Goal: Task Accomplishment & Management: Manage account settings

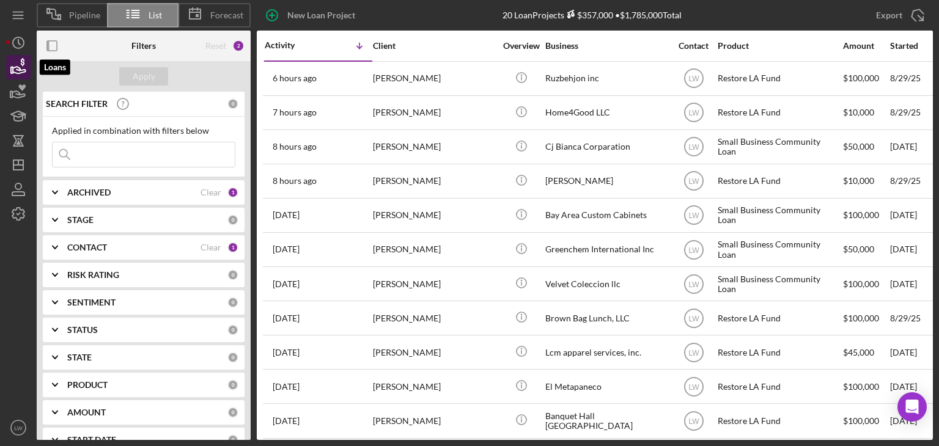
click at [20, 65] on icon "button" at bounding box center [18, 67] width 31 height 31
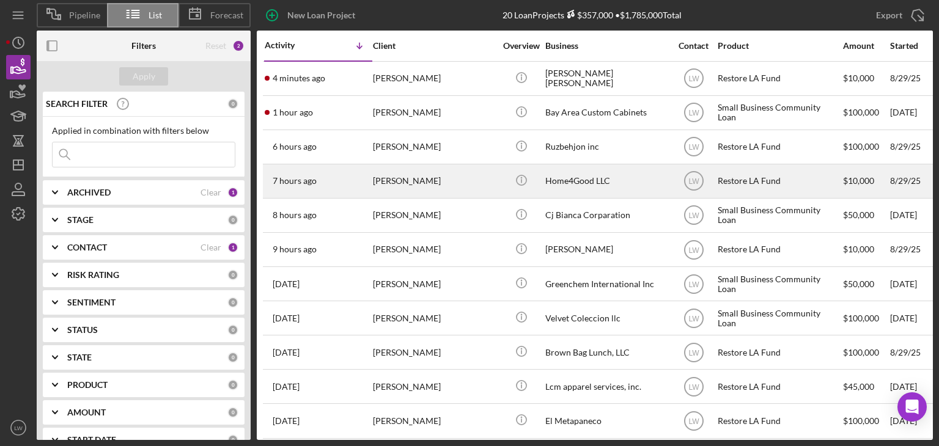
click at [445, 184] on div "[PERSON_NAME]" at bounding box center [434, 181] width 122 height 32
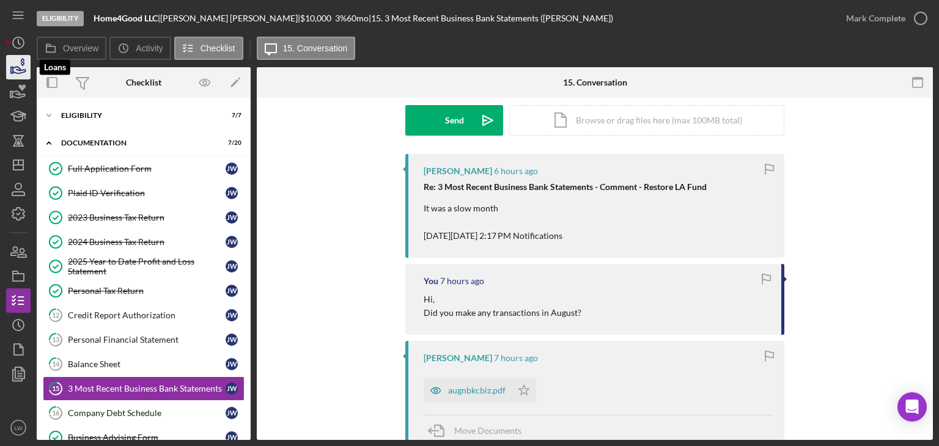
click at [22, 57] on icon "button" at bounding box center [18, 67] width 31 height 31
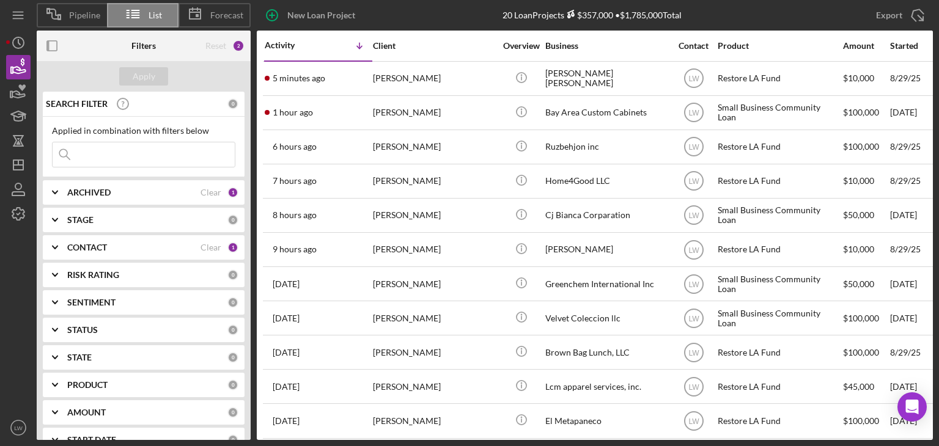
scroll to position [323, 0]
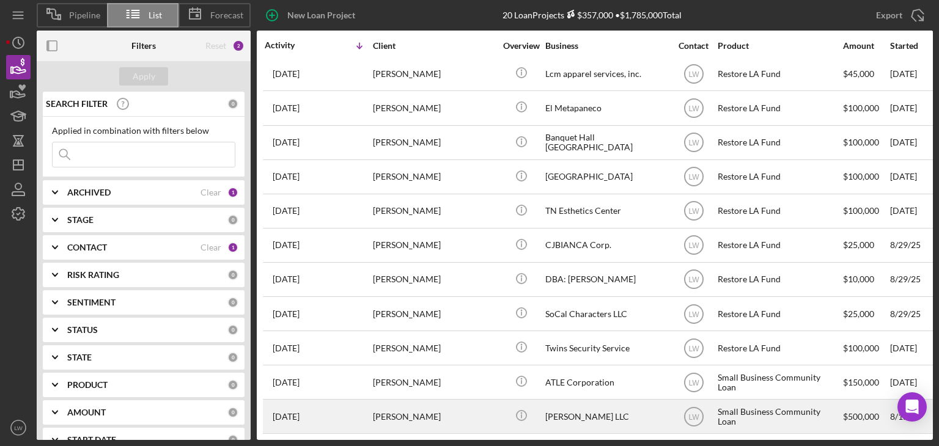
click at [584, 402] on div "KWONG TAI LLC" at bounding box center [606, 416] width 122 height 32
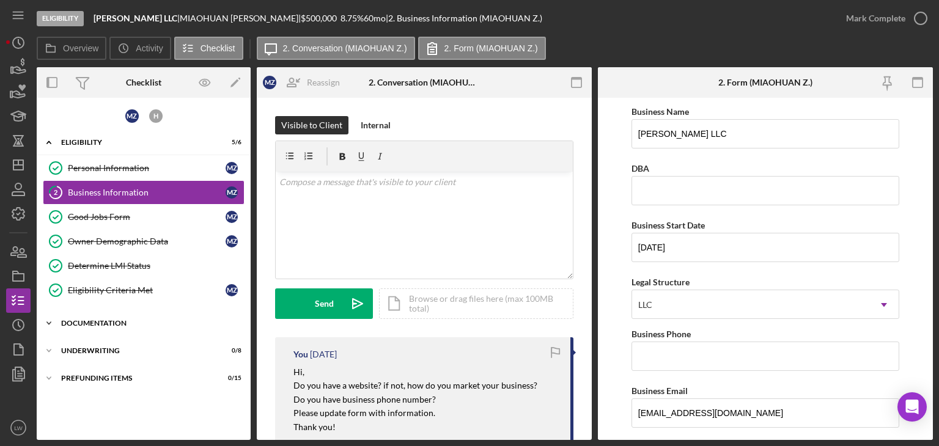
click at [124, 320] on div "Documentation" at bounding box center [148, 323] width 174 height 7
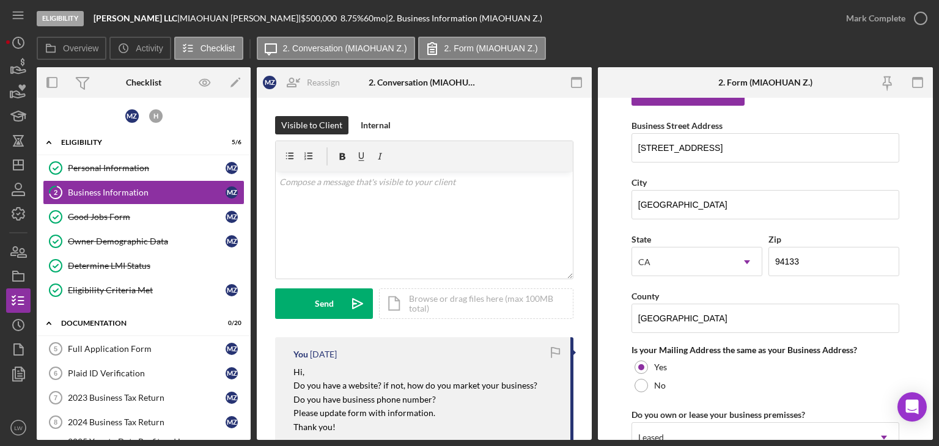
scroll to position [978, 0]
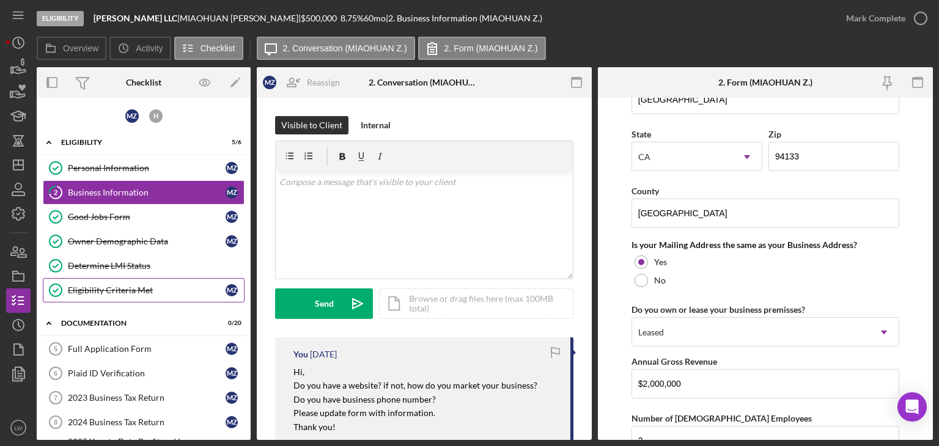
click at [139, 290] on div "Eligibility Criteria Met" at bounding box center [147, 291] width 158 height 10
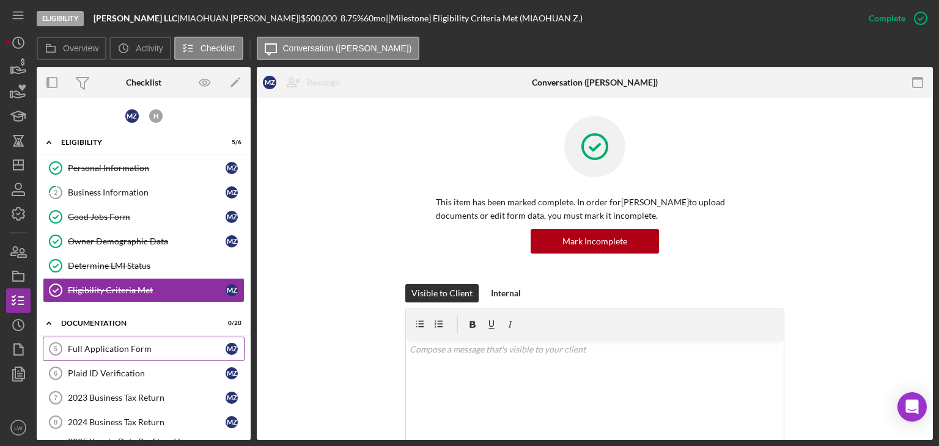
click at [161, 350] on div "Full Application Form" at bounding box center [147, 349] width 158 height 10
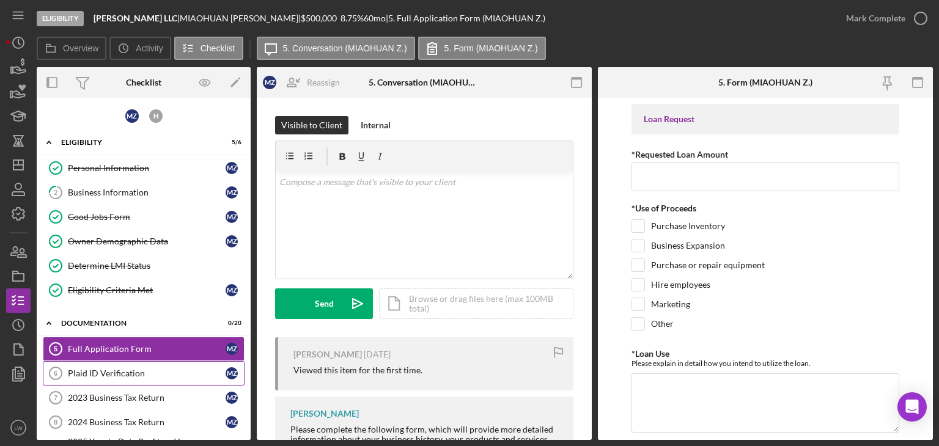
click at [158, 369] on div "Plaid ID Verification" at bounding box center [147, 374] width 158 height 10
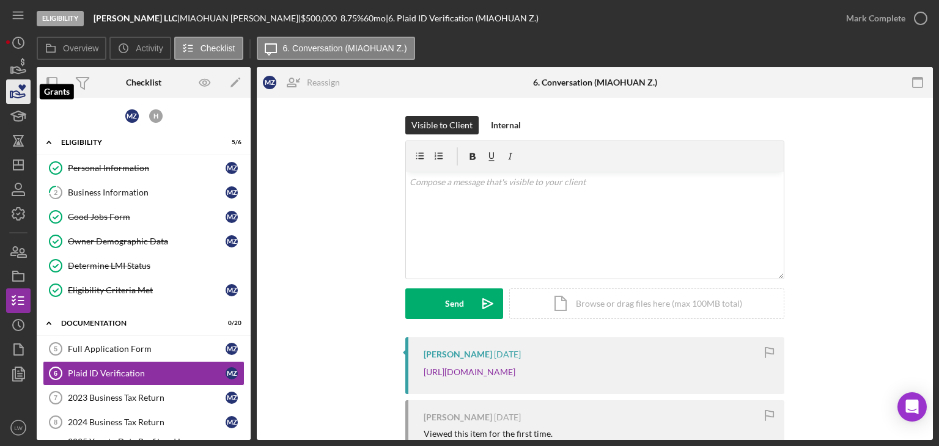
click at [24, 87] on icon "button" at bounding box center [21, 87] width 7 height 7
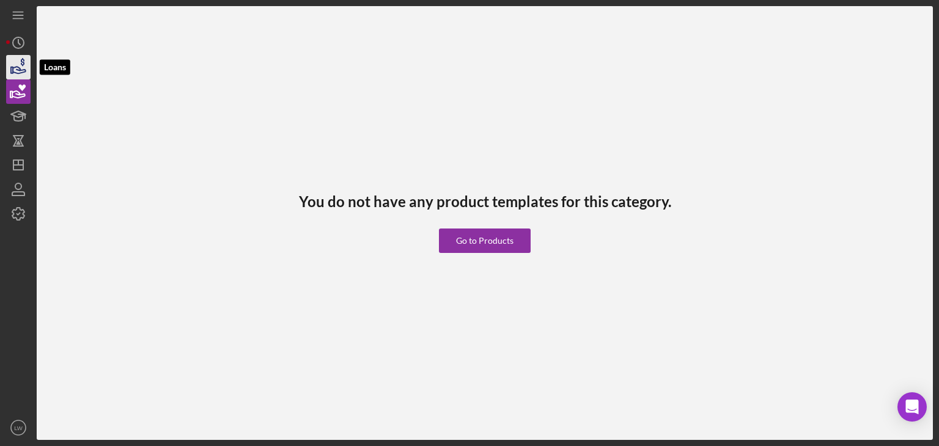
click at [20, 74] on icon "button" at bounding box center [18, 67] width 31 height 31
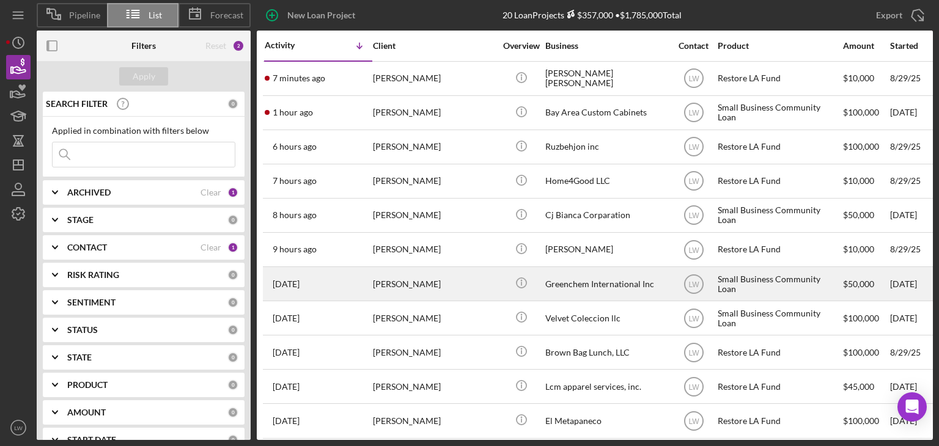
click at [467, 289] on div "Paul Kim" at bounding box center [434, 284] width 122 height 32
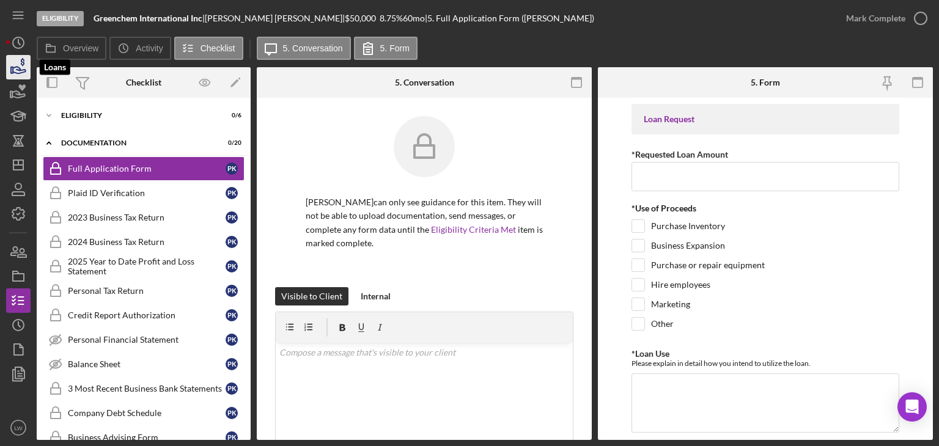
click at [23, 61] on icon "button" at bounding box center [23, 62] width 4 height 8
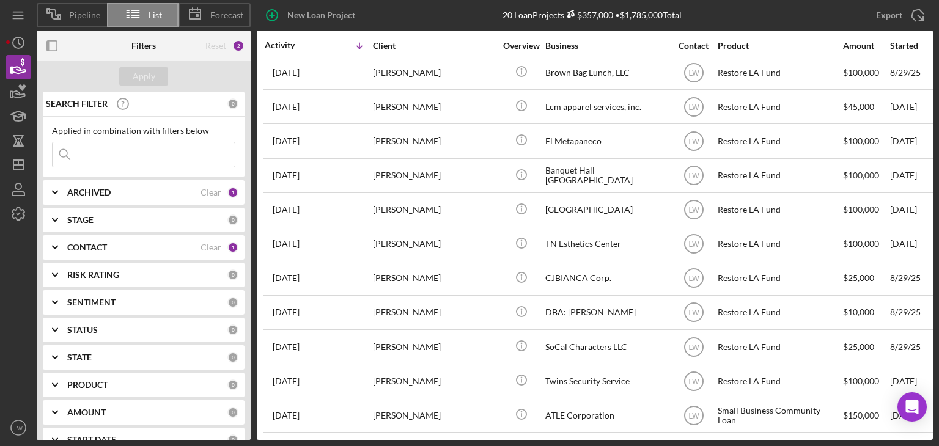
scroll to position [323, 0]
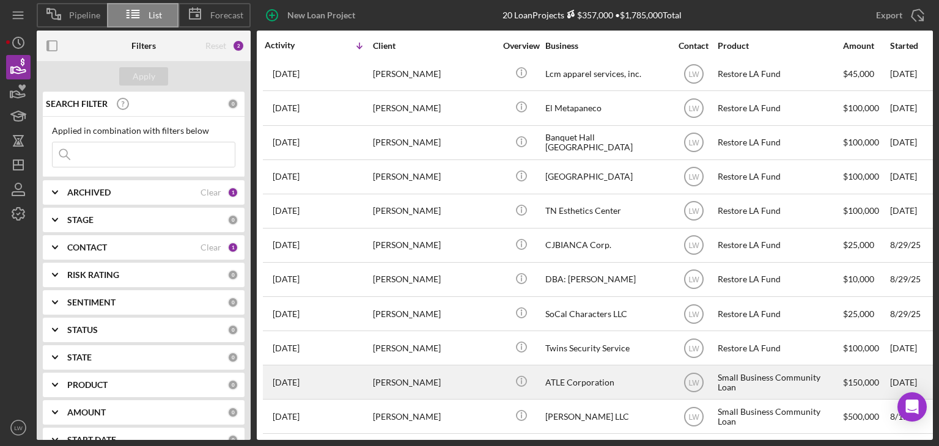
click at [416, 378] on div "alton thompson" at bounding box center [434, 382] width 122 height 32
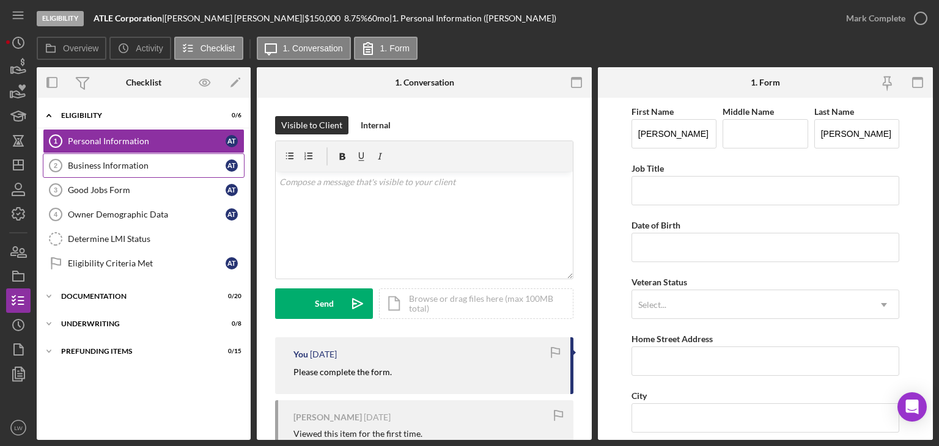
click at [188, 164] on div "Business Information" at bounding box center [147, 166] width 158 height 10
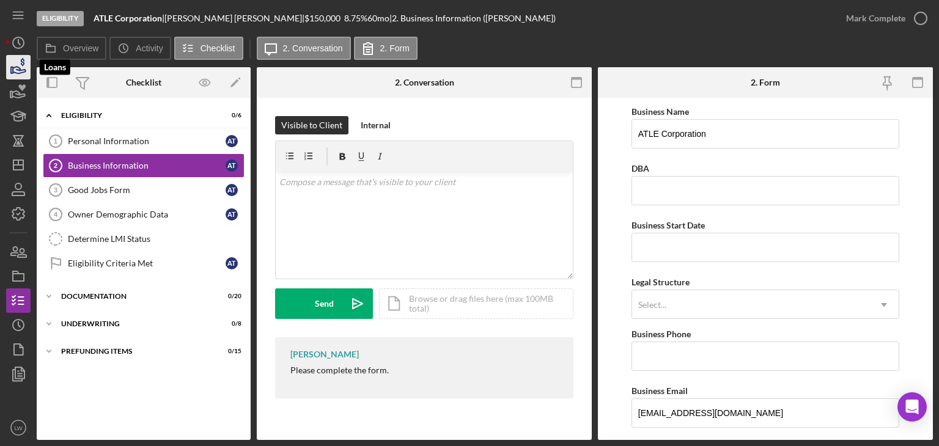
click at [13, 64] on icon "button" at bounding box center [18, 67] width 31 height 31
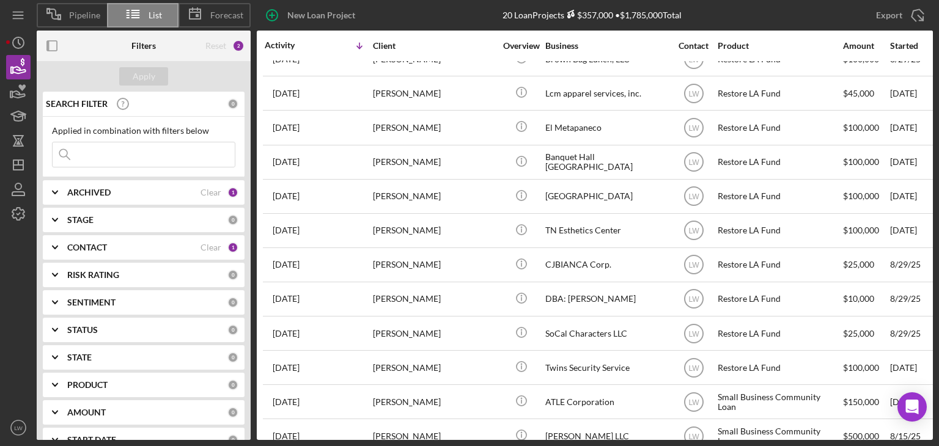
scroll to position [323, 0]
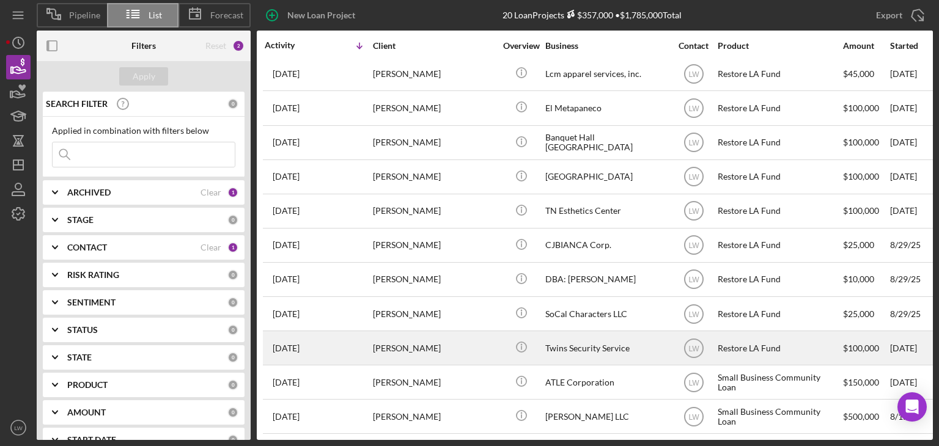
click at [595, 339] on div "Twins Security Service" at bounding box center [606, 348] width 122 height 32
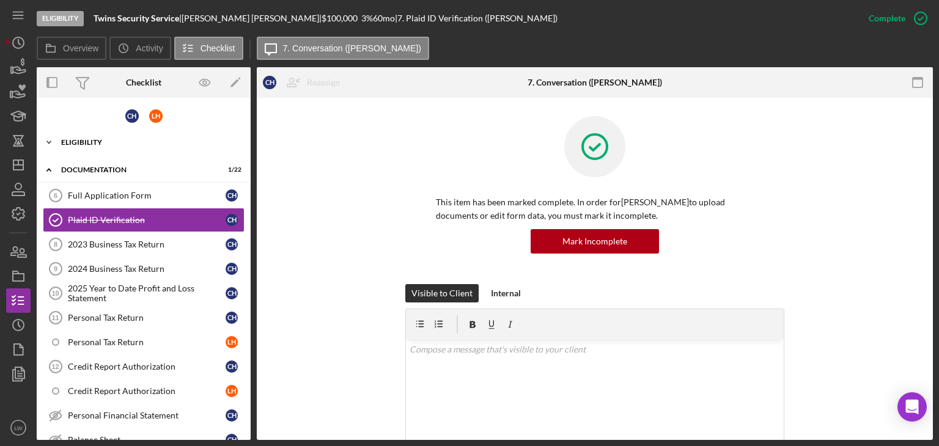
click at [144, 142] on div "Eligibility" at bounding box center [148, 142] width 174 height 7
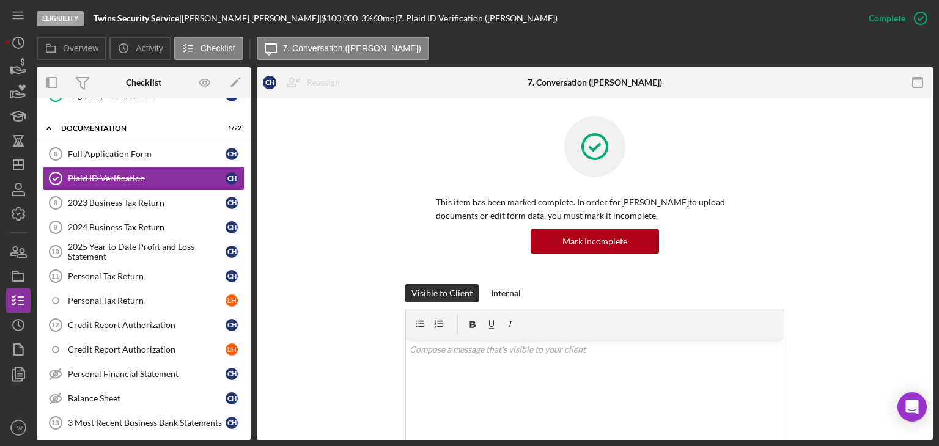
scroll to position [245, 0]
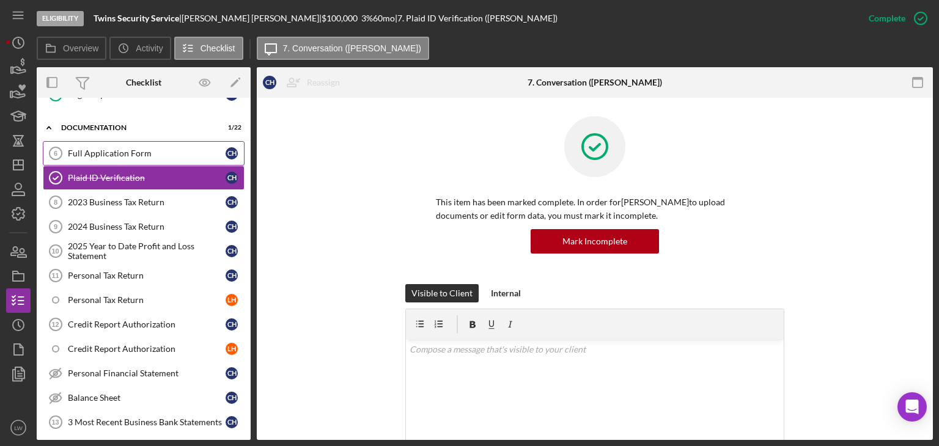
click at [177, 154] on div "Full Application Form" at bounding box center [147, 154] width 158 height 10
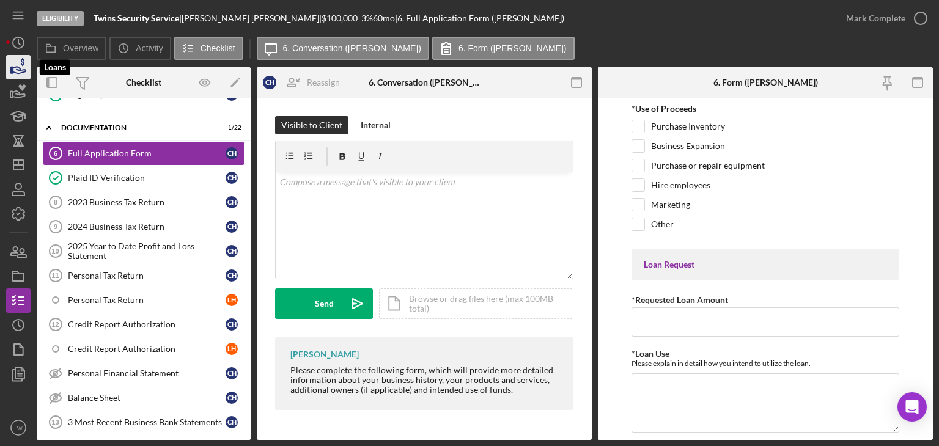
click at [13, 73] on polygon "button" at bounding box center [12, 70] width 2 height 6
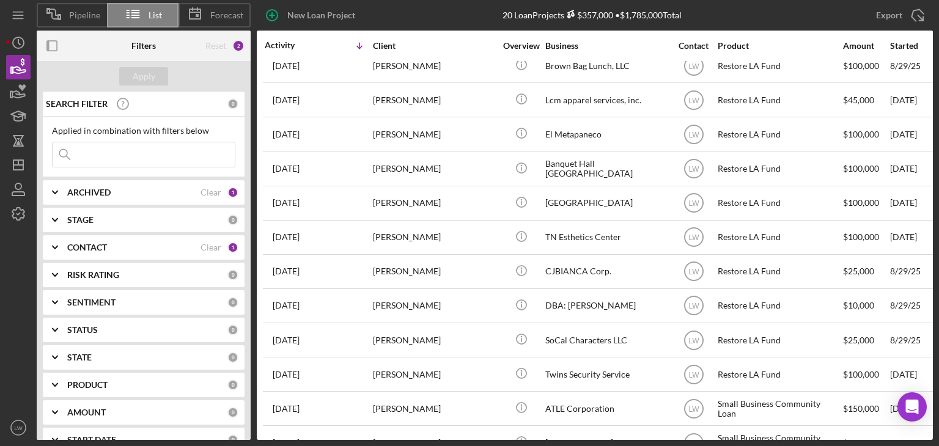
scroll to position [323, 0]
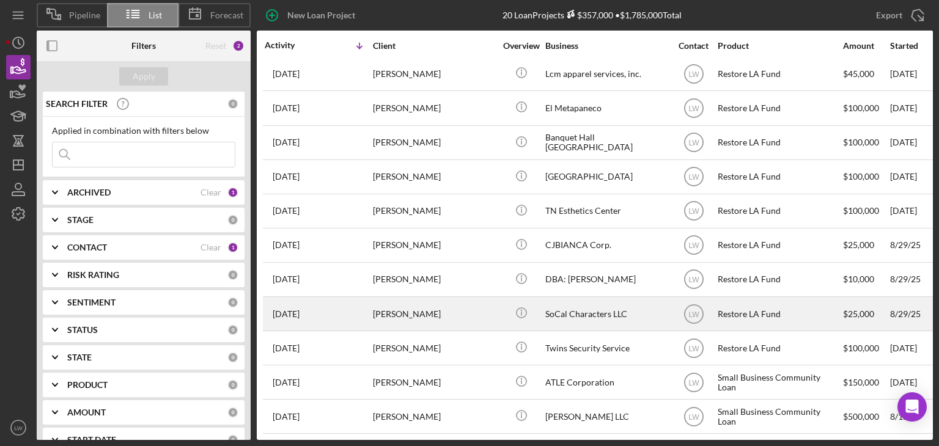
click at [557, 306] on div "SoCal Characters LLC" at bounding box center [606, 314] width 122 height 32
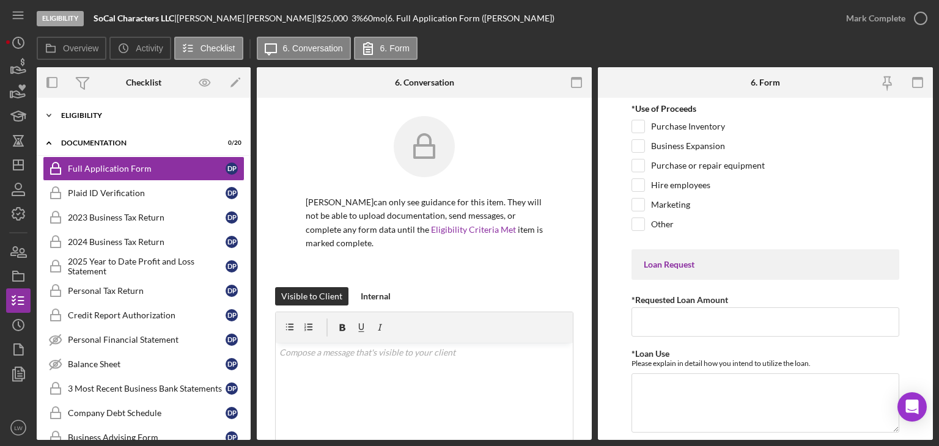
click at [195, 116] on div "Eligibility" at bounding box center [148, 115] width 174 height 7
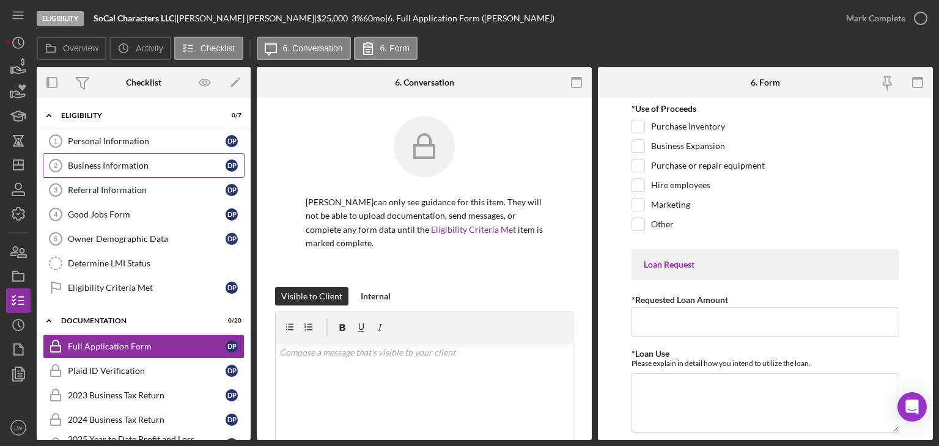
click at [144, 157] on link "Business Information 2 Business Information D P" at bounding box center [144, 165] width 202 height 24
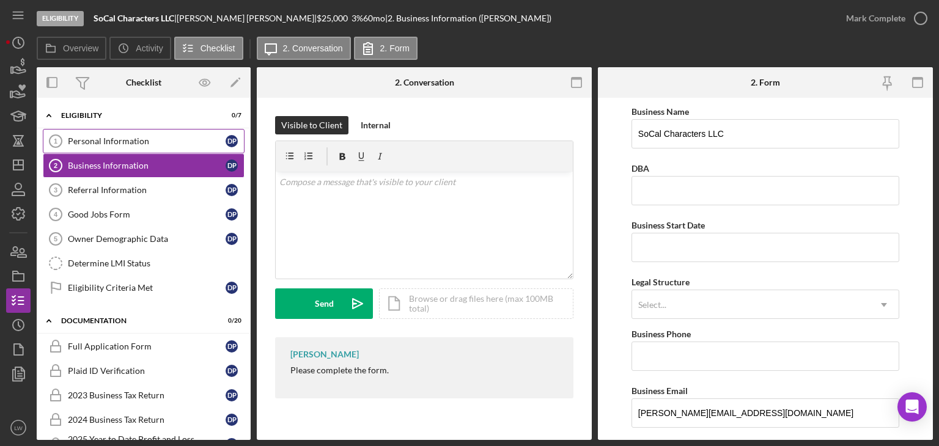
click at [157, 141] on div "Personal Information" at bounding box center [147, 141] width 158 height 10
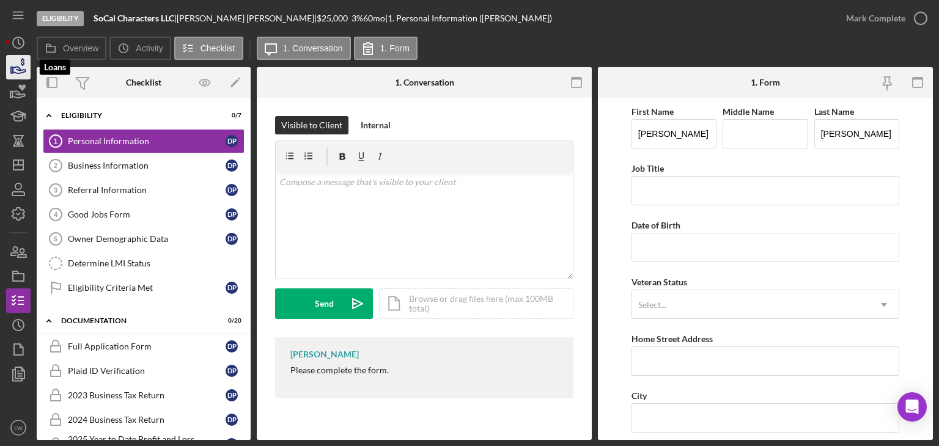
click at [16, 63] on icon "button" at bounding box center [18, 67] width 31 height 31
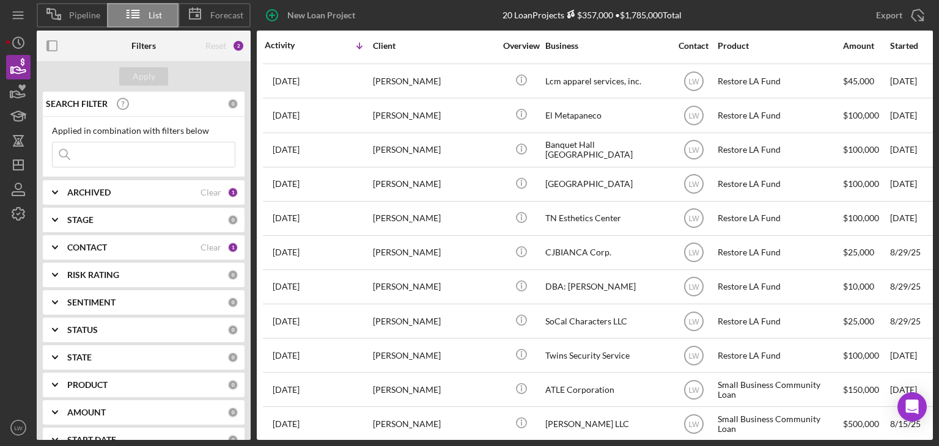
scroll to position [323, 0]
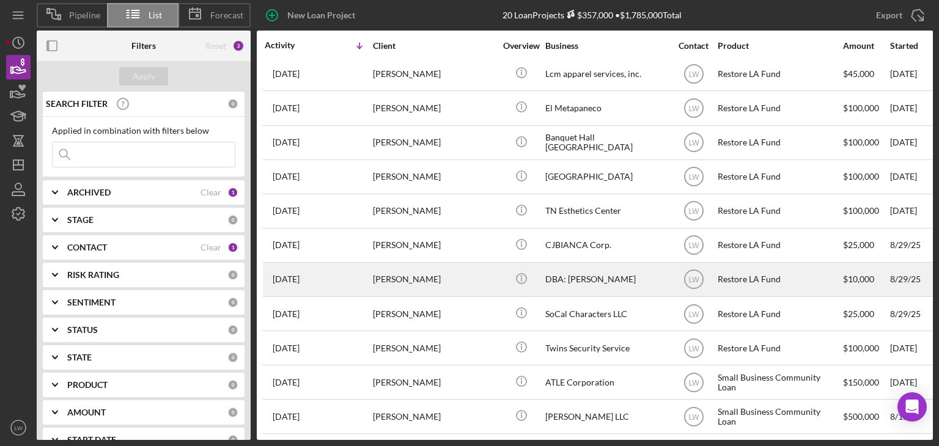
click at [616, 275] on div "DBA: Landon Hairston" at bounding box center [606, 280] width 122 height 32
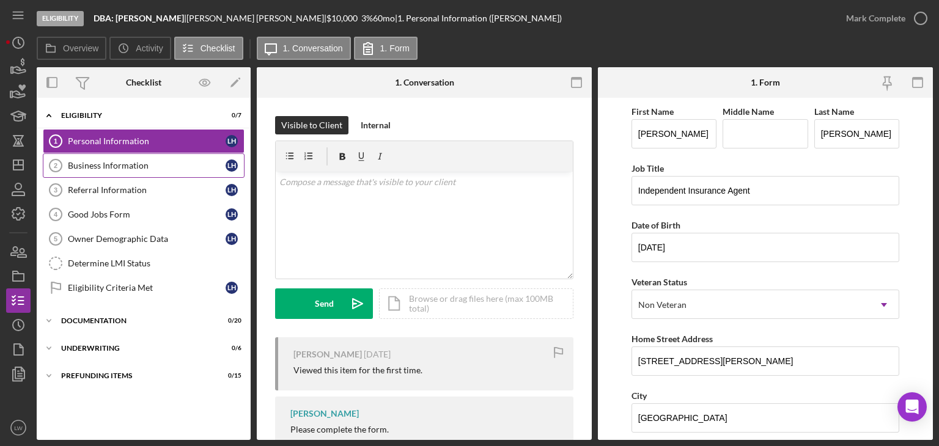
click at [163, 166] on div "Business Information" at bounding box center [147, 166] width 158 height 10
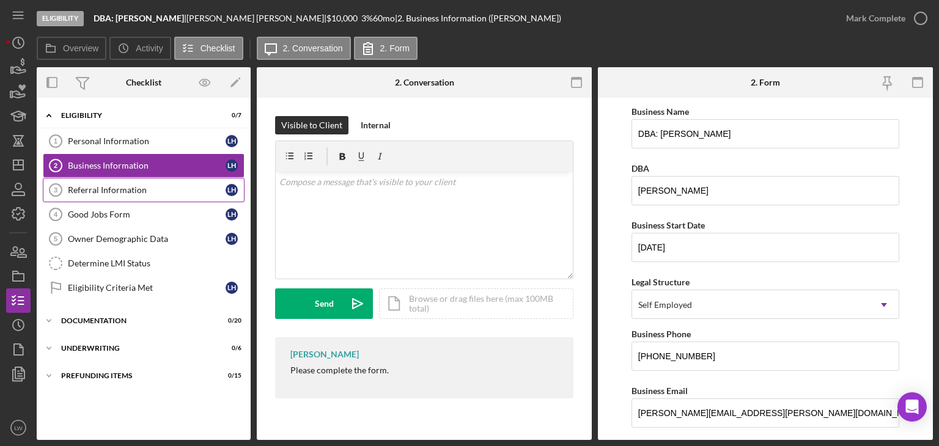
click at [155, 185] on div "Referral Information" at bounding box center [147, 190] width 158 height 10
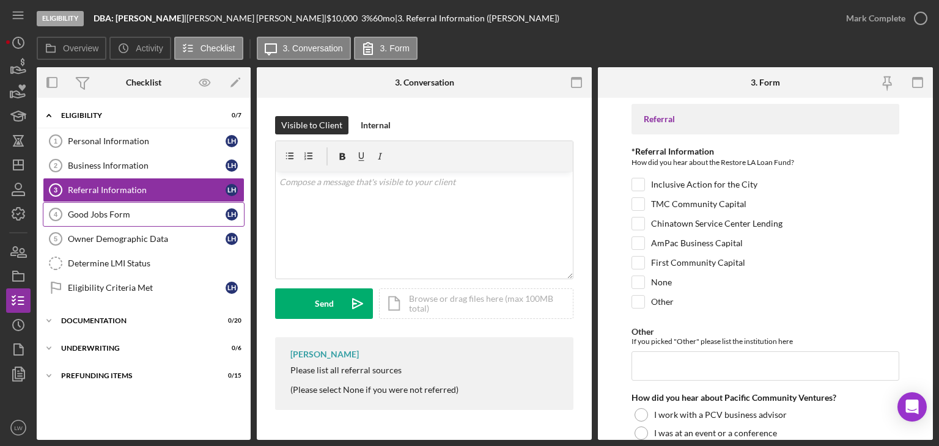
click at [163, 215] on div "Good Jobs Form" at bounding box center [147, 215] width 158 height 10
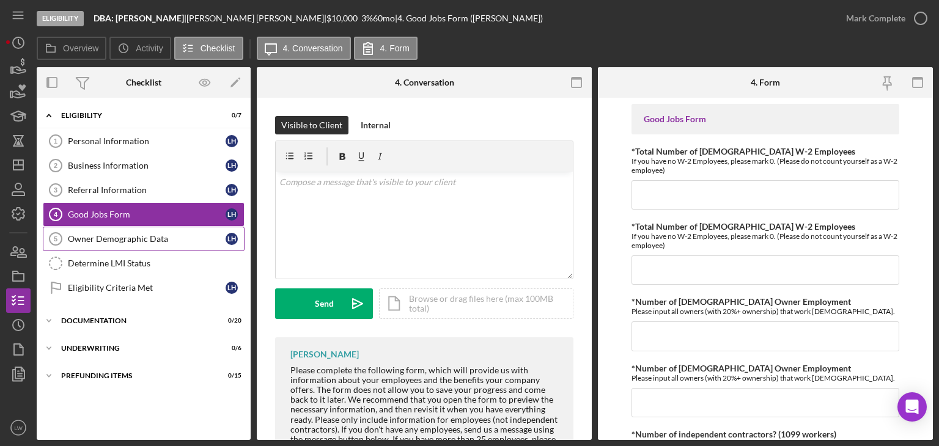
click at [167, 235] on div "Owner Demographic Data" at bounding box center [147, 239] width 158 height 10
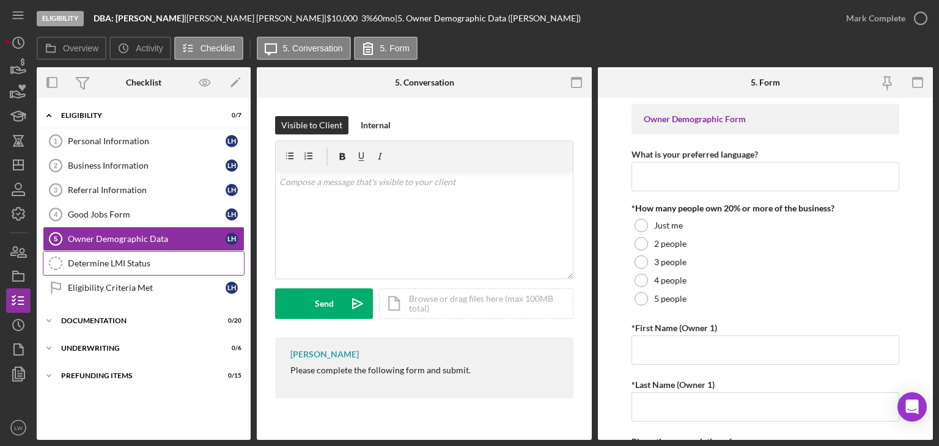
click at [170, 255] on link "Determine LMI Status Determine LMI Status" at bounding box center [144, 263] width 202 height 24
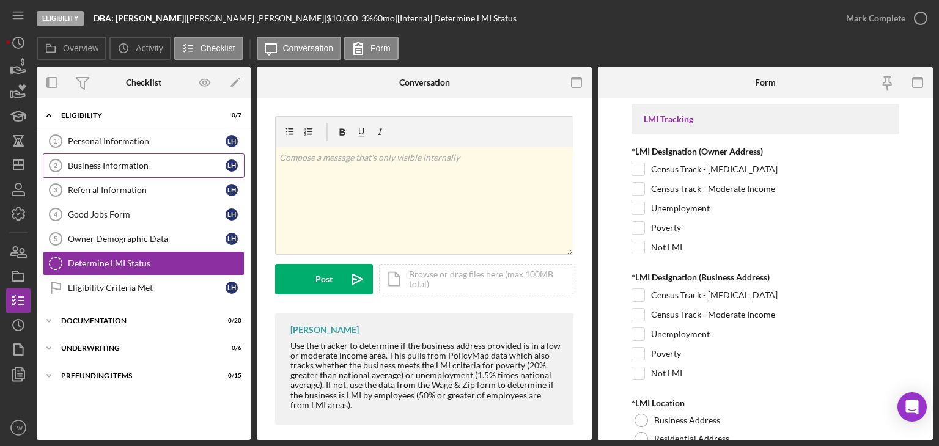
click at [144, 161] on div "Business Information" at bounding box center [147, 166] width 158 height 10
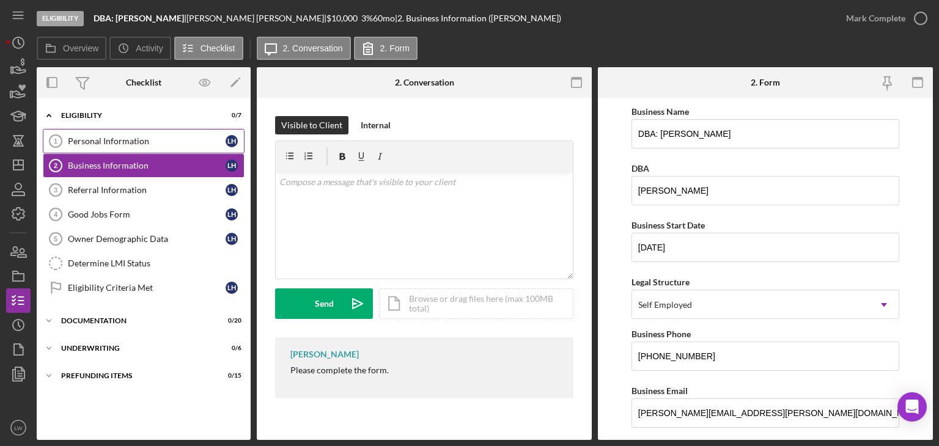
click at [151, 141] on div "Personal Information" at bounding box center [147, 141] width 158 height 10
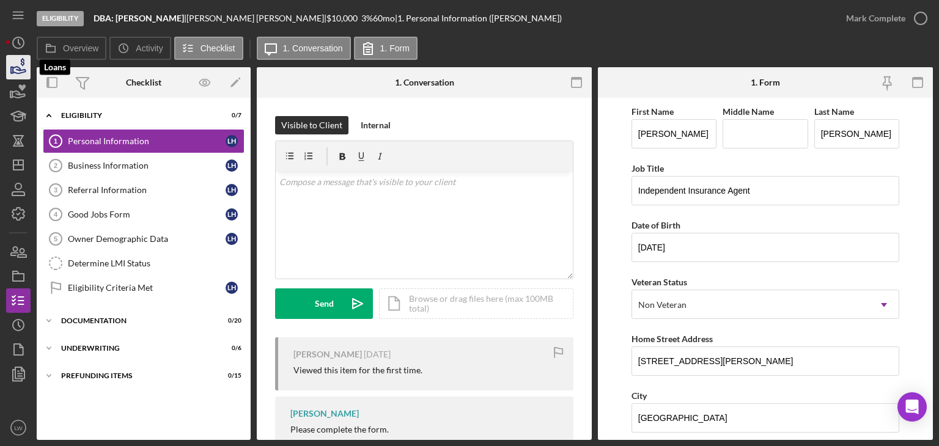
click at [15, 69] on icon "button" at bounding box center [18, 67] width 31 height 31
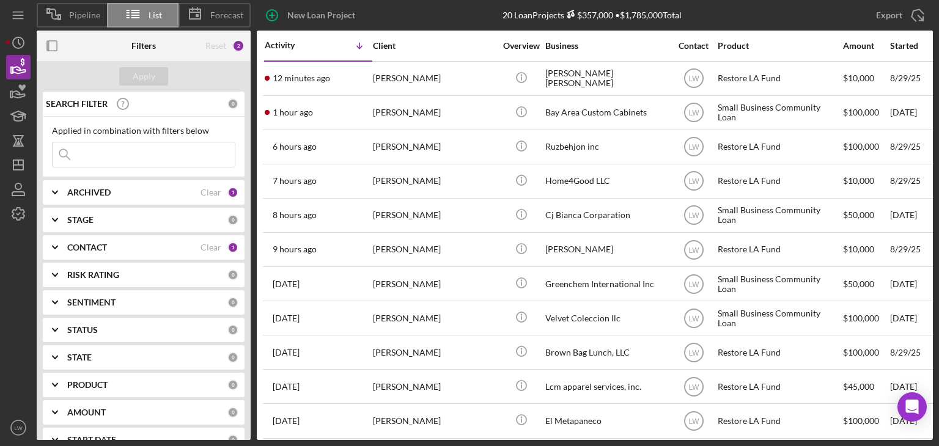
click at [166, 194] on div "ARCHIVED" at bounding box center [133, 193] width 133 height 10
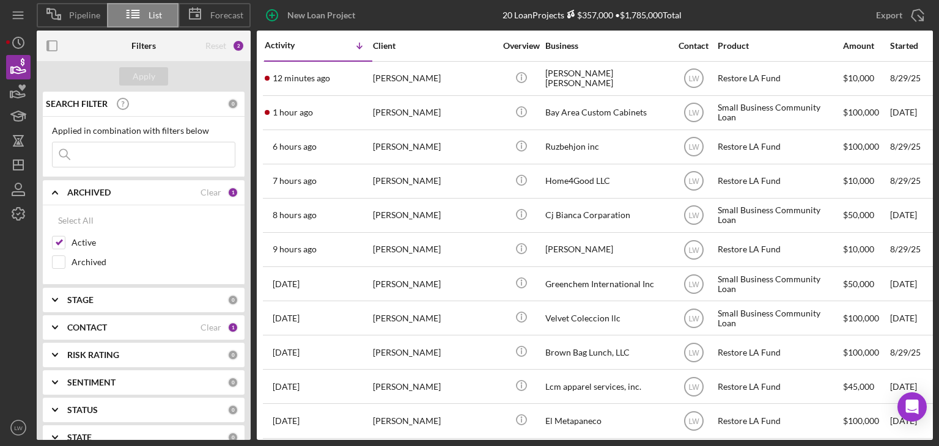
click at [126, 189] on div "ARCHIVED" at bounding box center [133, 193] width 133 height 10
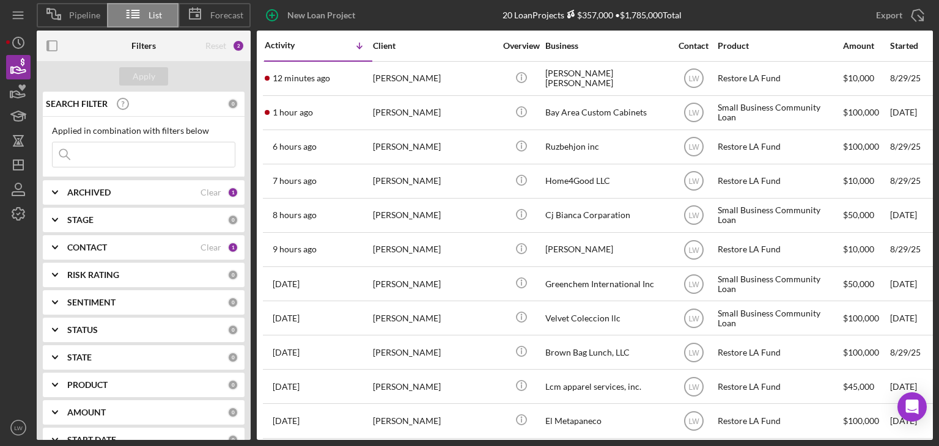
click at [127, 248] on div "CONTACT" at bounding box center [133, 248] width 133 height 10
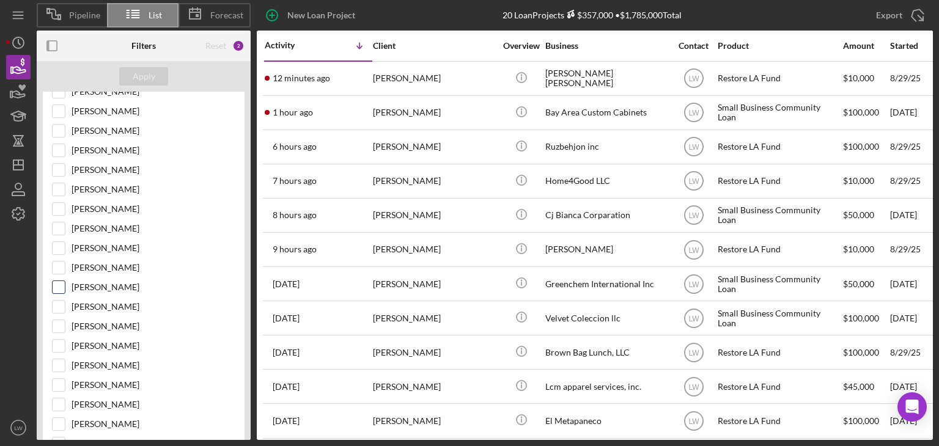
scroll to position [306, 0]
click at [62, 319] on input "Cassandra Cervera" at bounding box center [59, 325] width 12 height 12
checkbox input "true"
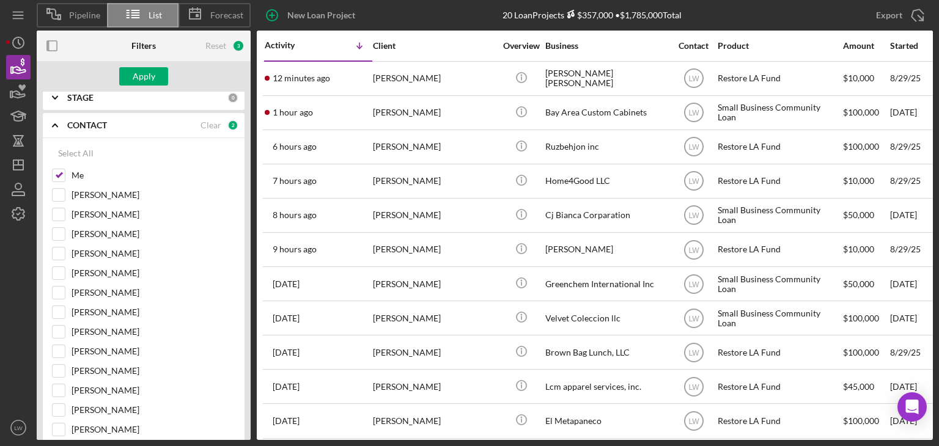
scroll to position [61, 0]
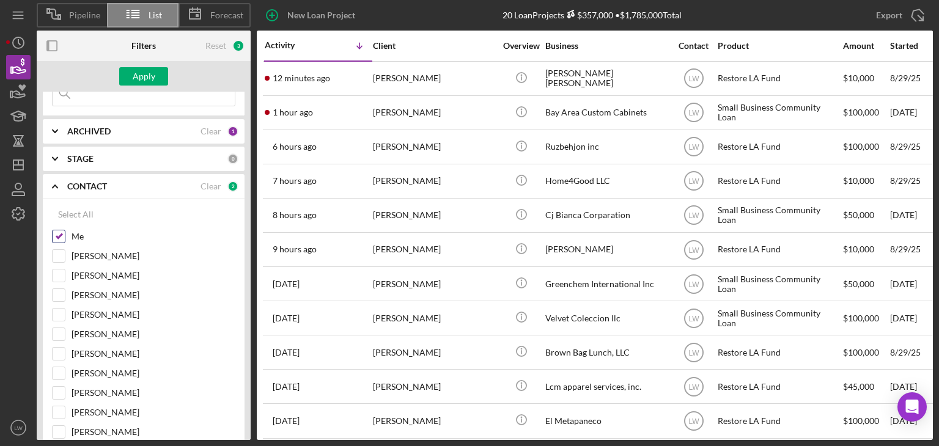
click at [56, 240] on input "Me" at bounding box center [59, 236] width 12 height 12
click at [153, 73] on div "Apply" at bounding box center [144, 76] width 23 height 18
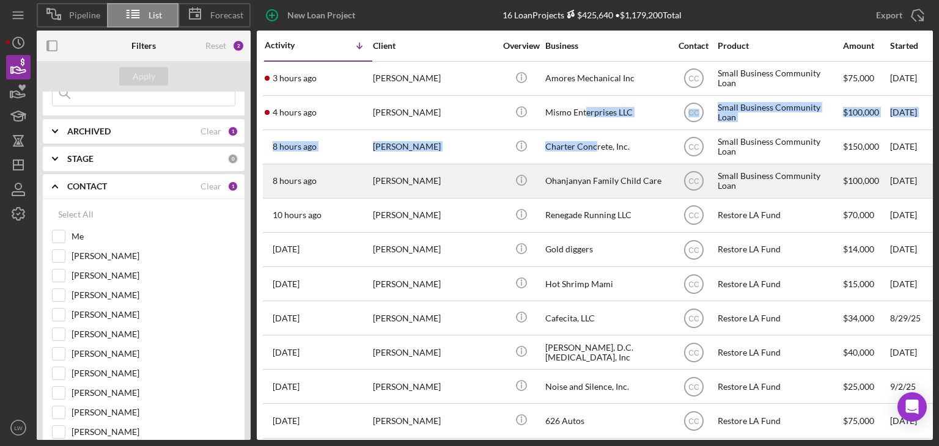
drag, startPoint x: 587, startPoint y: 117, endPoint x: 591, endPoint y: 164, distance: 47.2
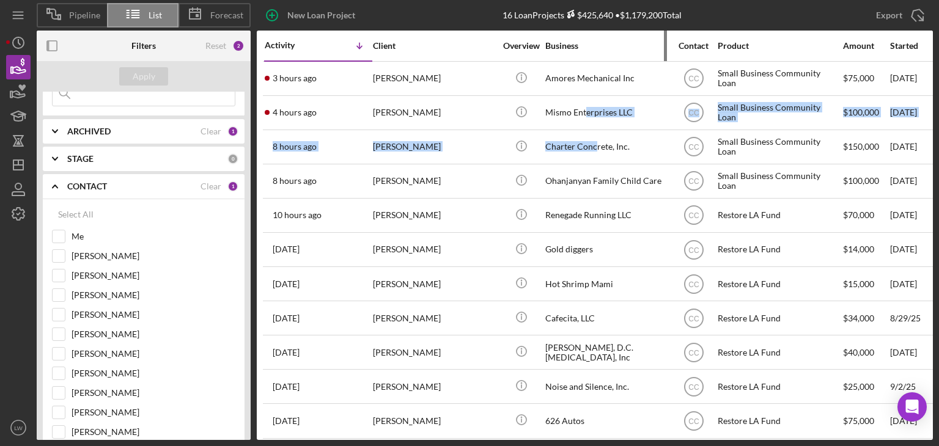
click at [620, 45] on div "Business" at bounding box center [606, 46] width 122 height 10
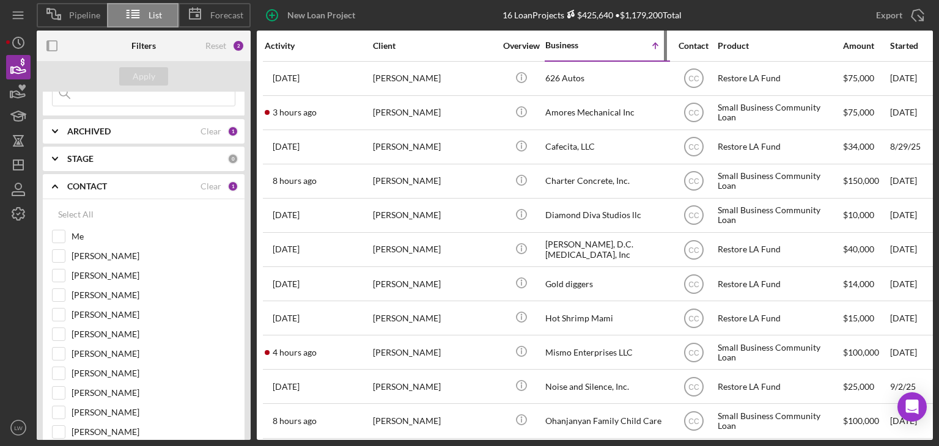
click at [643, 50] on icon "Icon/Table Sort Arrow" at bounding box center [655, 46] width 24 height 24
click at [655, 48] on line at bounding box center [655, 46] width 0 height 6
click at [654, 42] on icon "Icon/Table Sort Arrow" at bounding box center [655, 46] width 24 height 24
click at [573, 49] on div "Business" at bounding box center [575, 45] width 61 height 10
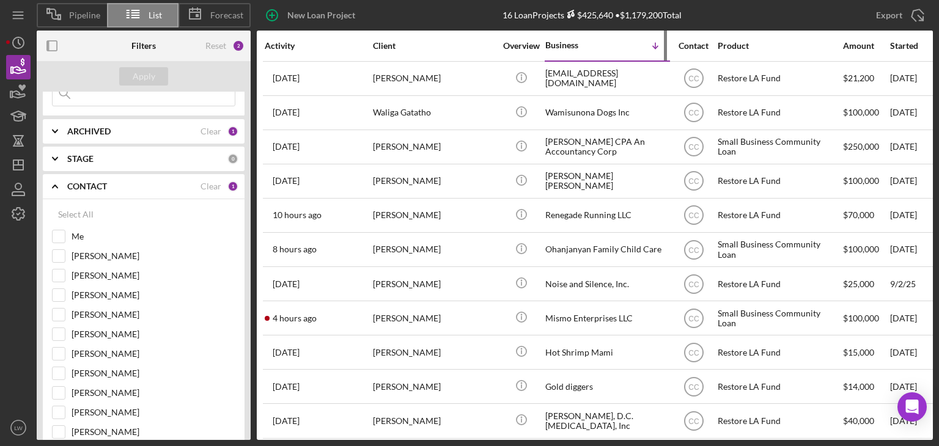
click at [649, 45] on icon "Icon/Table Sort Arrow" at bounding box center [655, 46] width 24 height 24
click at [655, 46] on icon "Icon/Table Sort Arrow" at bounding box center [655, 46] width 24 height 24
click at [657, 47] on g at bounding box center [655, 46] width 5 height 6
click at [58, 235] on input "Me" at bounding box center [59, 236] width 12 height 12
checkbox input "true"
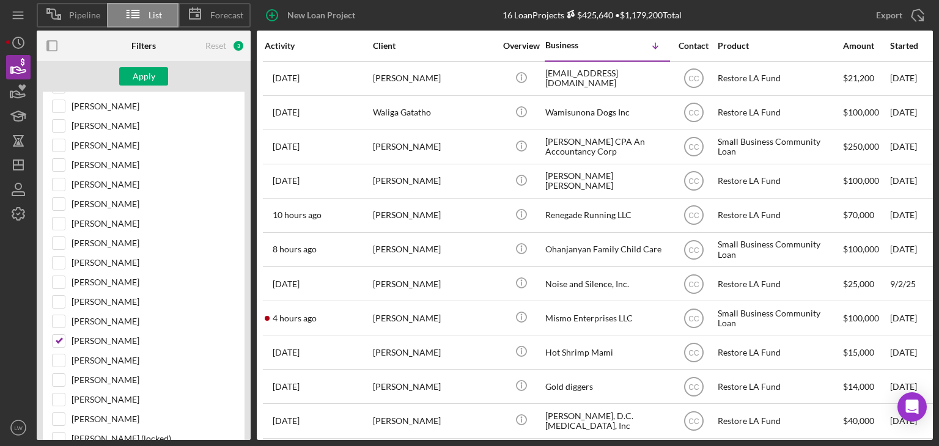
scroll to position [306, 0]
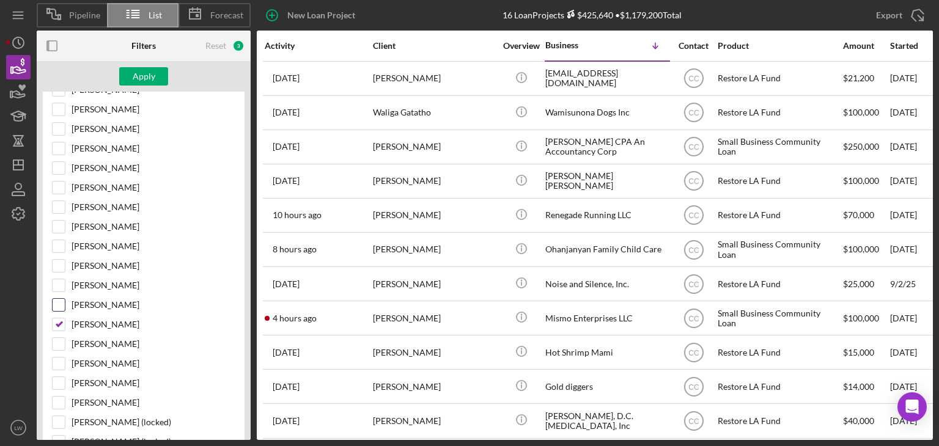
drag, startPoint x: 55, startPoint y: 319, endPoint x: 57, endPoint y: 312, distance: 7.7
click at [56, 319] on input "Cassandra Cervera" at bounding box center [59, 325] width 12 height 12
checkbox input "false"
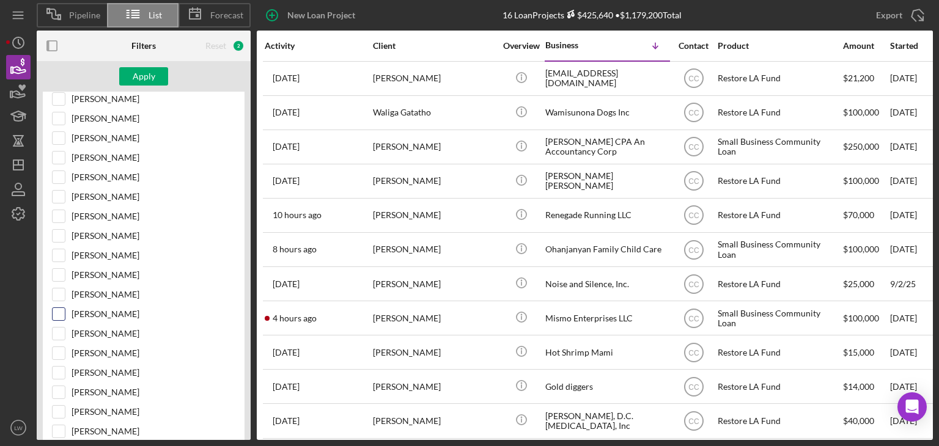
scroll to position [61, 0]
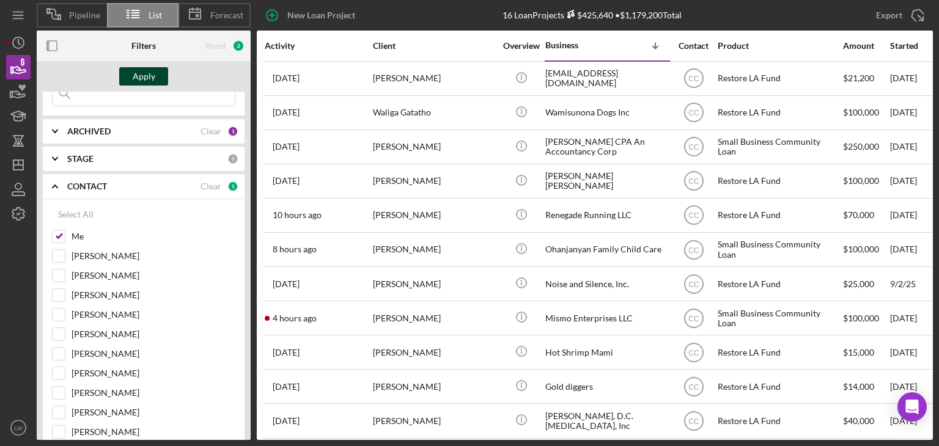
click at [156, 75] on button "Apply" at bounding box center [143, 76] width 49 height 18
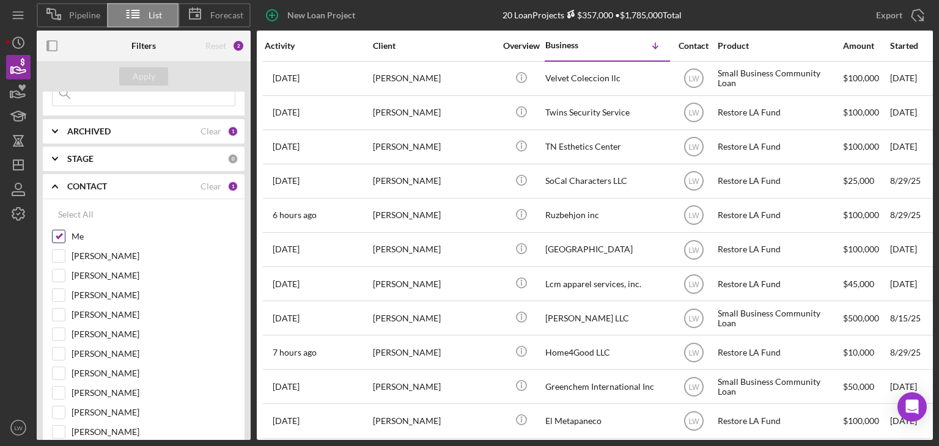
click at [60, 235] on input "Me" at bounding box center [59, 236] width 12 height 12
checkbox input "false"
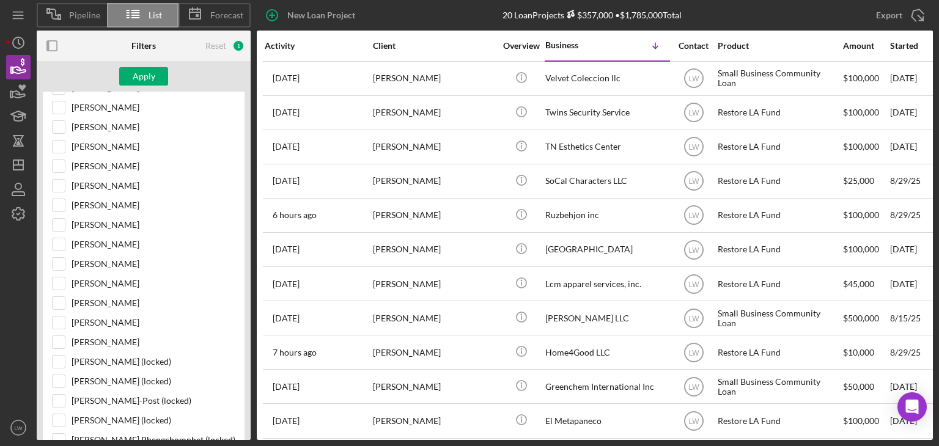
scroll to position [367, 0]
click at [64, 260] on input "Cassandra Cervera" at bounding box center [59, 263] width 12 height 12
checkbox input "true"
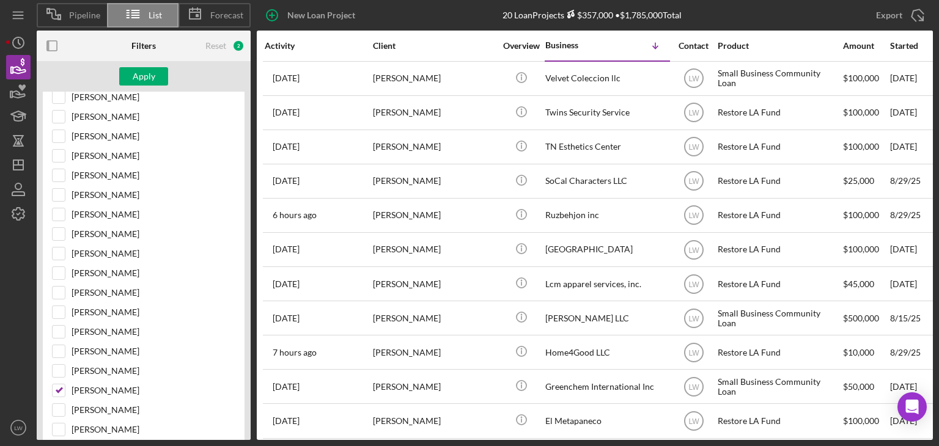
scroll to position [61, 0]
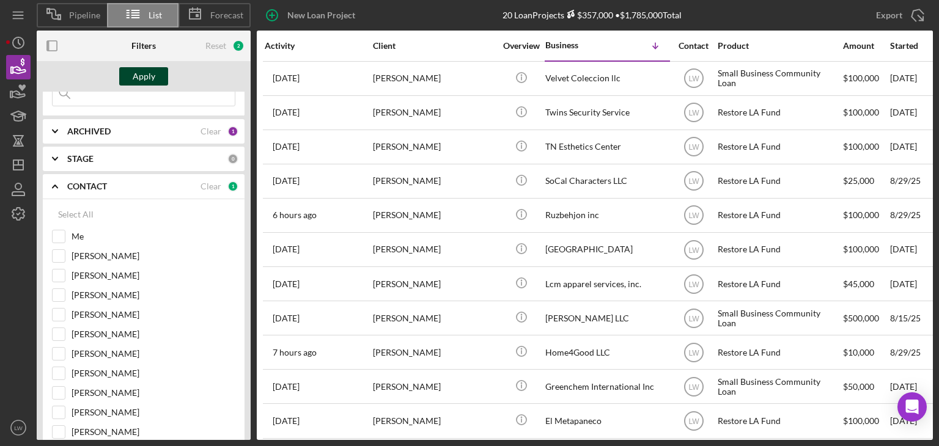
click at [141, 79] on div "Apply" at bounding box center [144, 76] width 23 height 18
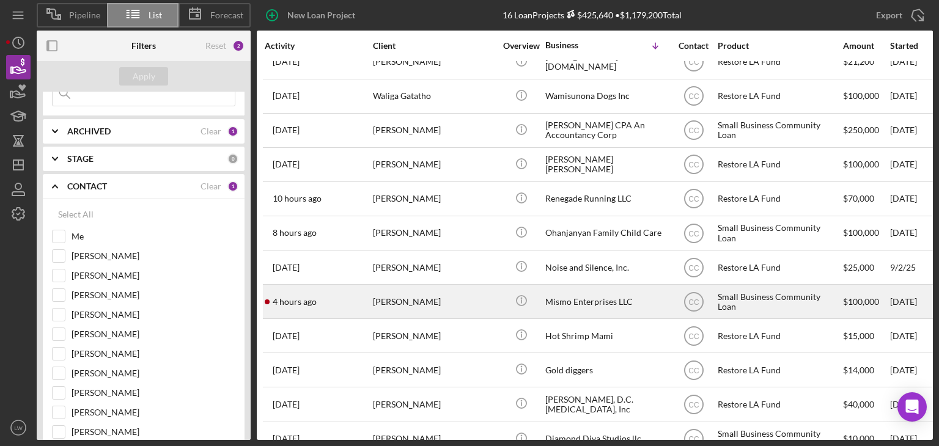
scroll to position [0, 0]
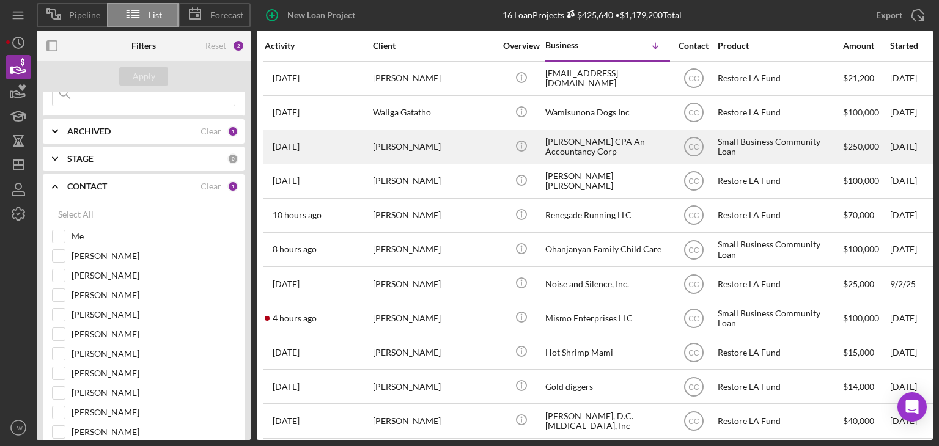
click at [426, 149] on div "THERESA PACHECO" at bounding box center [434, 147] width 122 height 32
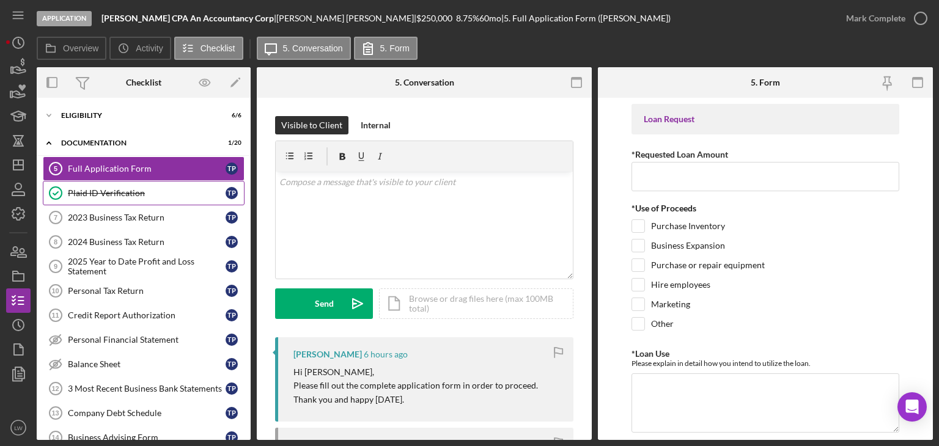
click at [146, 192] on div "Plaid ID Verification" at bounding box center [147, 193] width 158 height 10
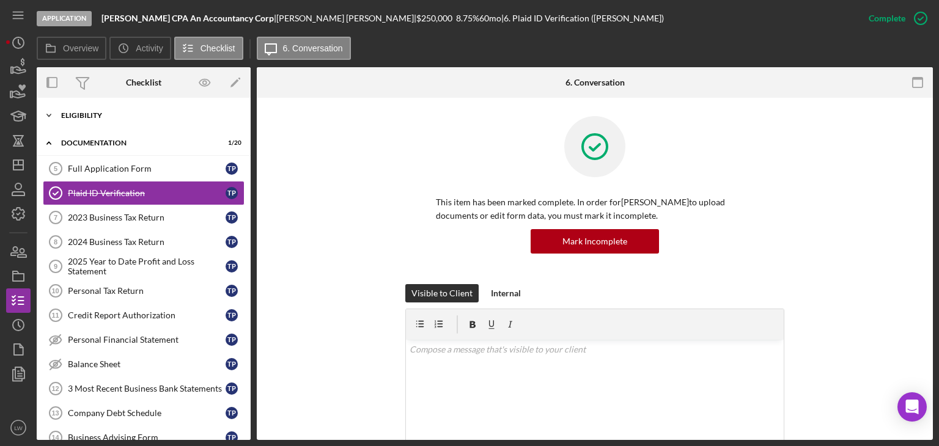
click at [103, 112] on div "Icon/Expander Eligibility 6 / 6" at bounding box center [144, 115] width 214 height 24
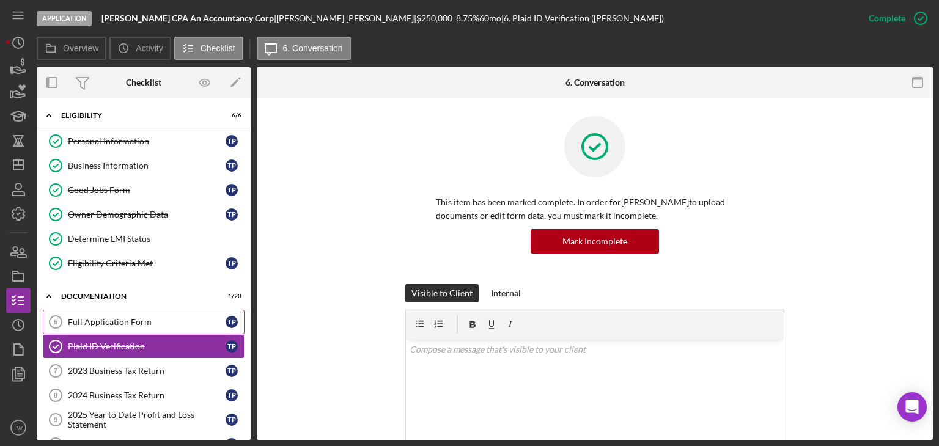
click at [117, 321] on div "Full Application Form" at bounding box center [147, 322] width 158 height 10
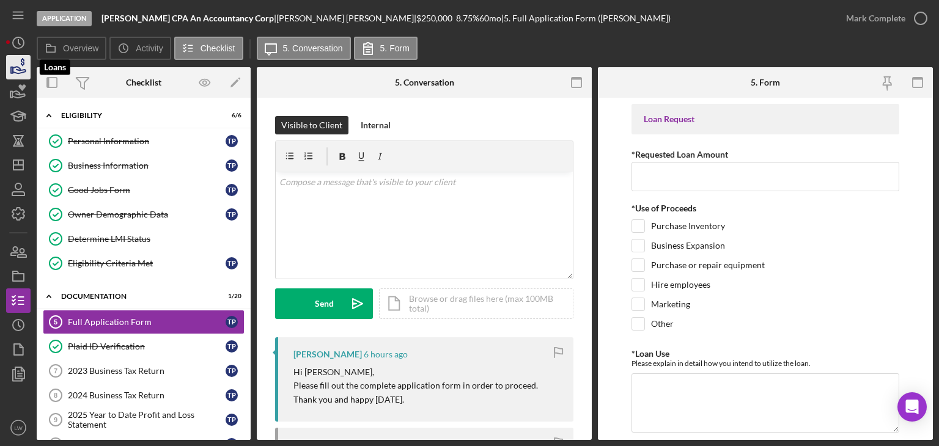
click at [22, 69] on icon "button" at bounding box center [19, 70] width 13 height 7
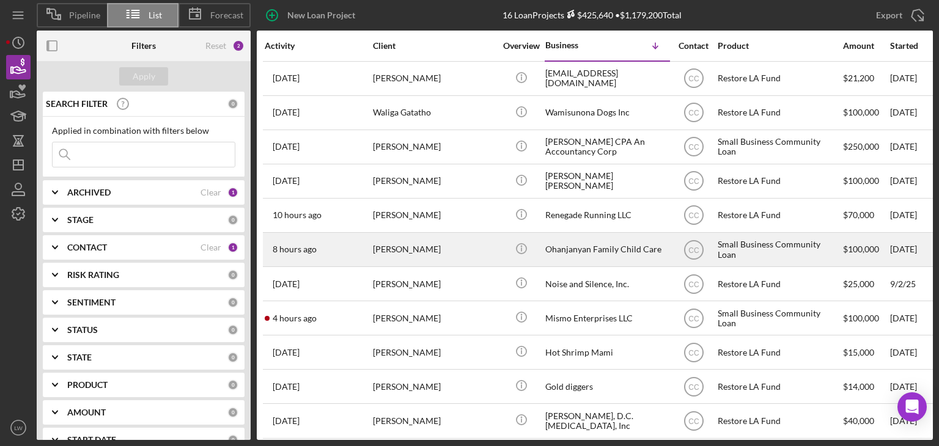
click at [500, 256] on div "Icon/Info" at bounding box center [521, 250] width 46 height 32
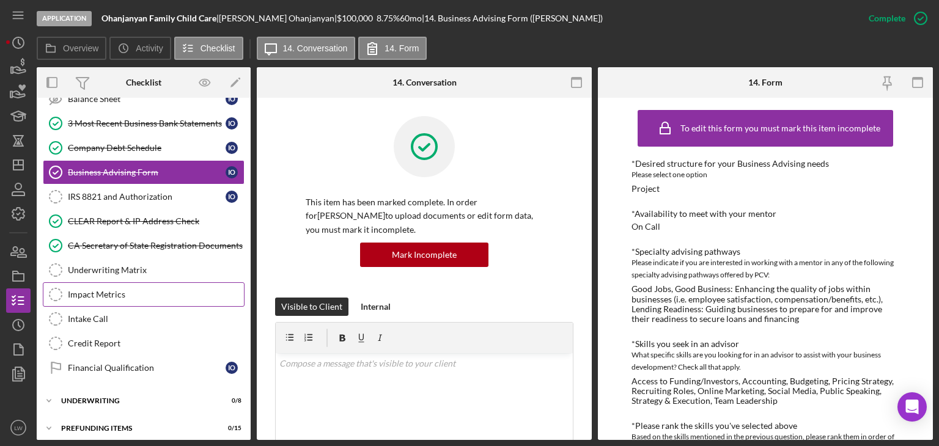
scroll to position [267, 0]
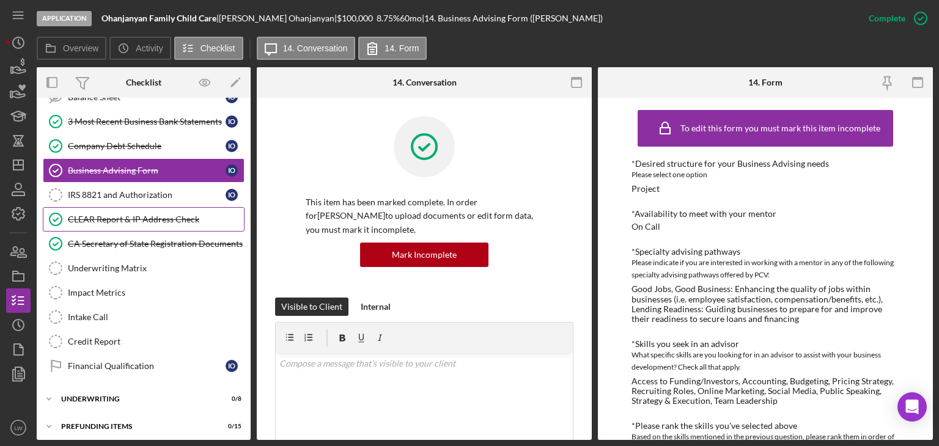
click at [169, 216] on div "CLEAR Report & IP Address Check" at bounding box center [156, 220] width 176 height 10
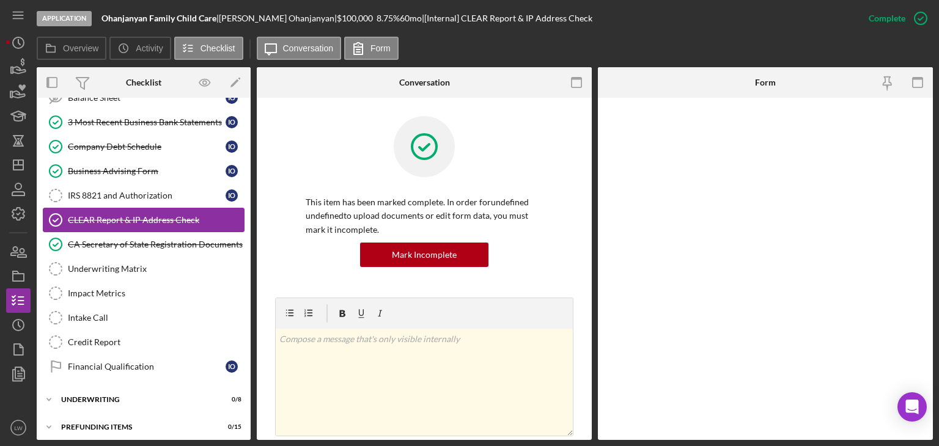
scroll to position [267, 0]
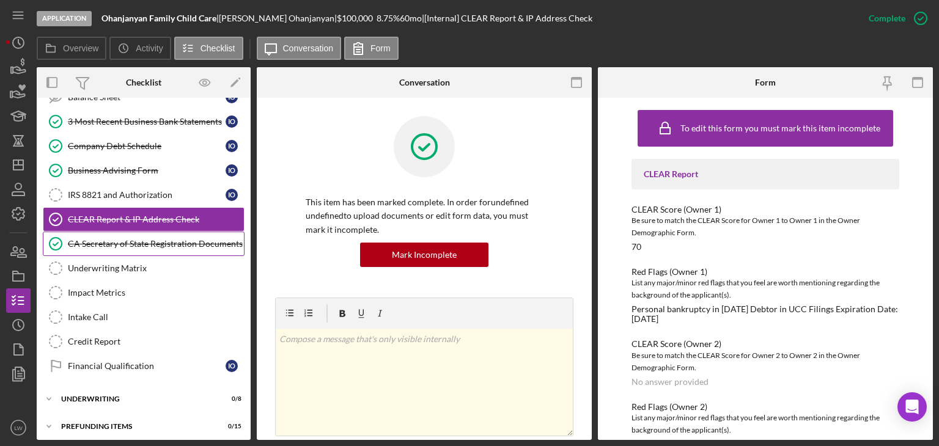
click at [182, 239] on div "CA Secretary of State Registration Documents" at bounding box center [156, 244] width 176 height 10
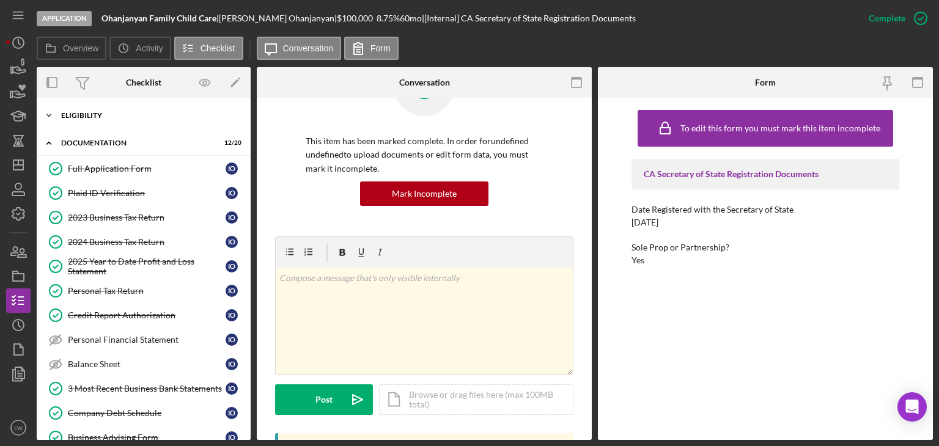
click at [98, 110] on div "Icon/Expander Eligibility 6 / 6" at bounding box center [144, 115] width 214 height 24
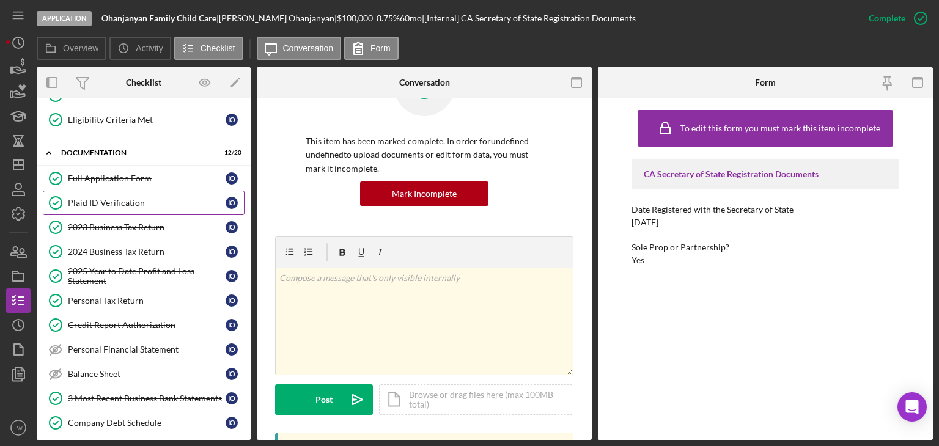
scroll to position [114, 0]
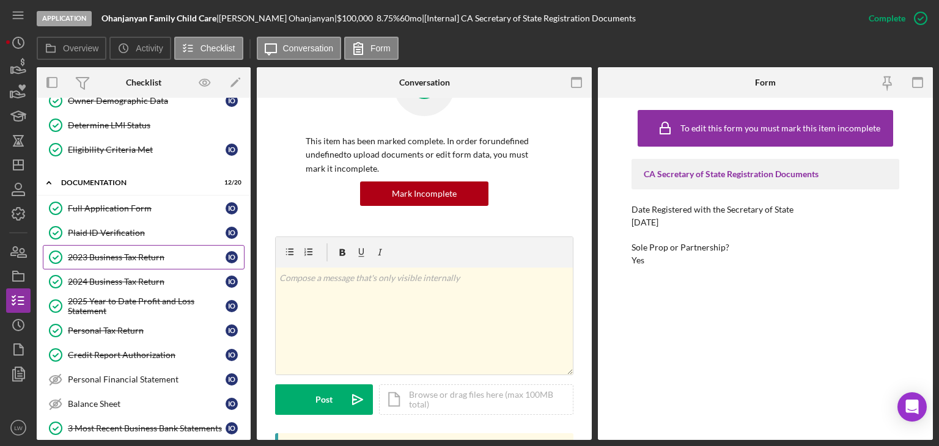
click at [137, 258] on div "2023 Business Tax Return" at bounding box center [147, 258] width 158 height 10
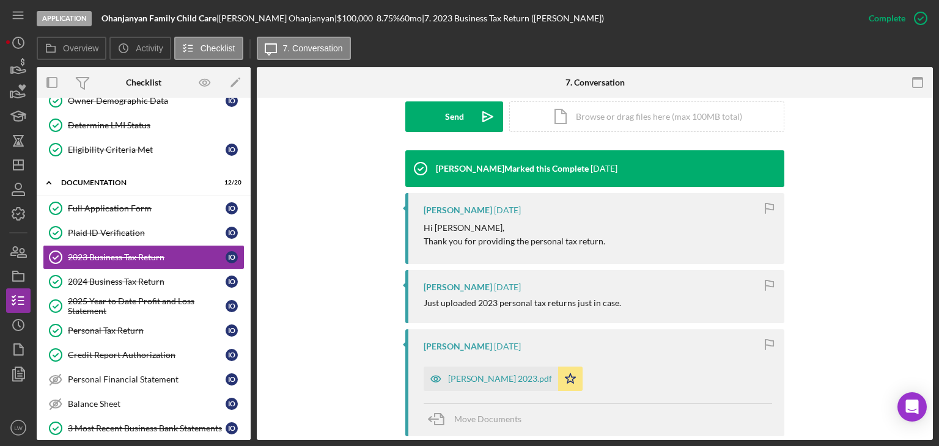
scroll to position [367, 0]
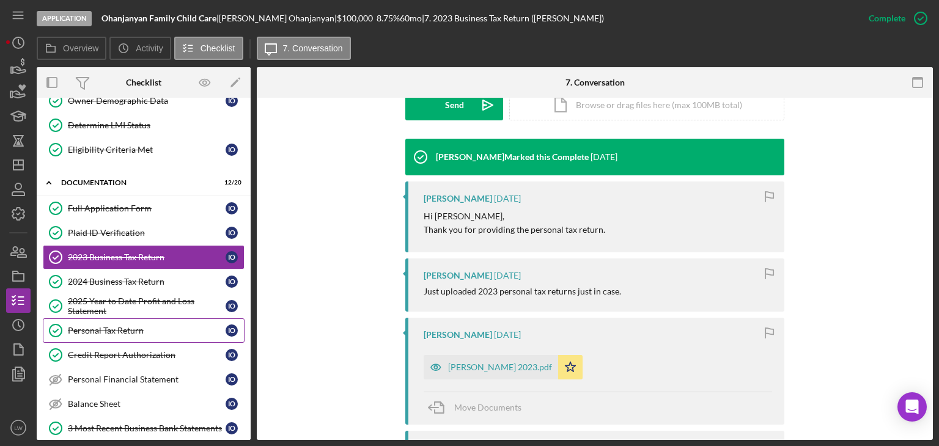
click at [166, 326] on div "Personal Tax Return" at bounding box center [147, 331] width 158 height 10
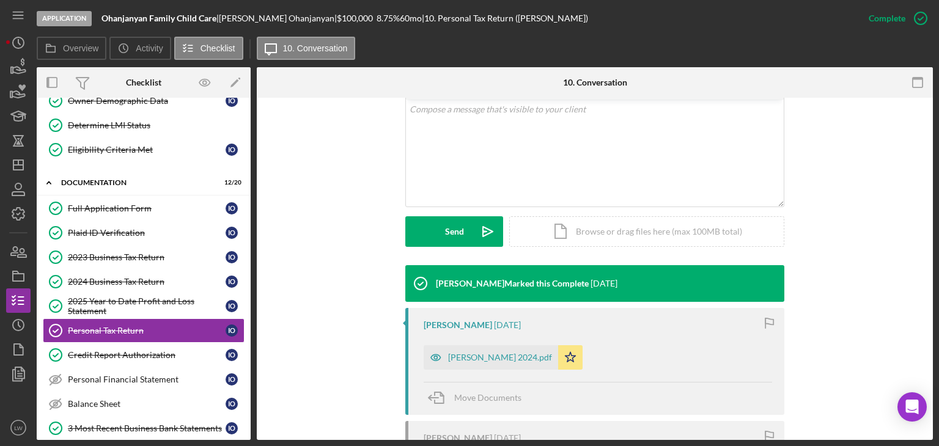
scroll to position [245, 0]
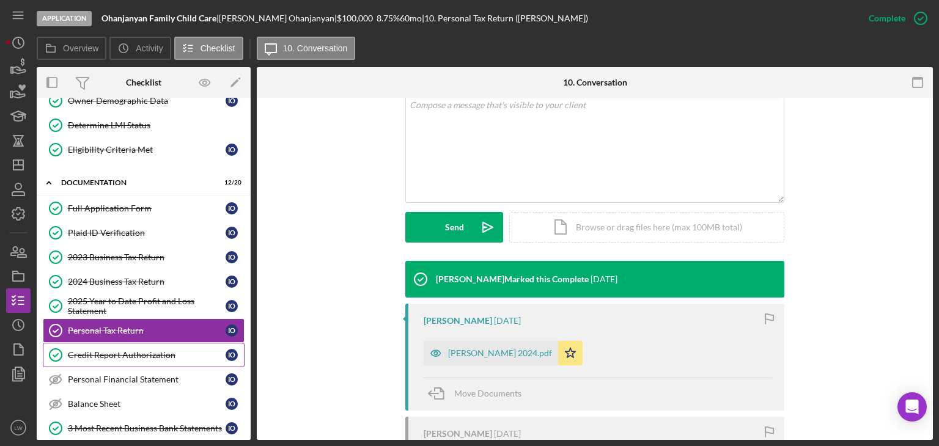
click at [161, 353] on div "Credit Report Authorization" at bounding box center [147, 355] width 158 height 10
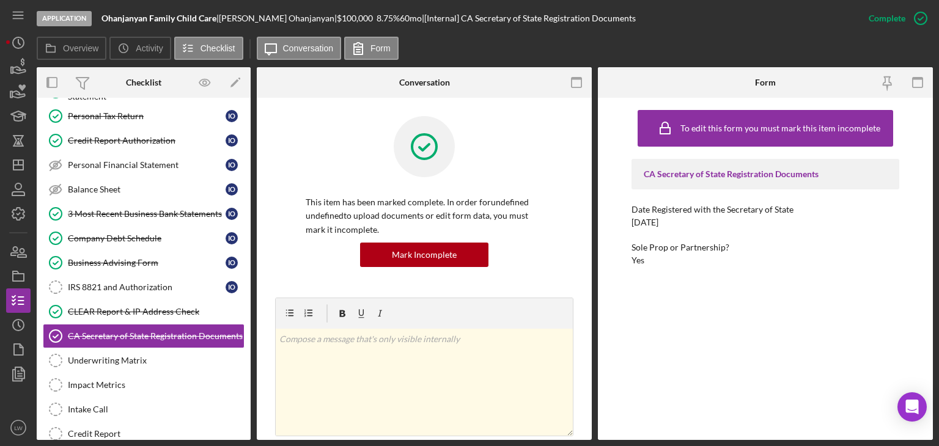
scroll to position [390, 0]
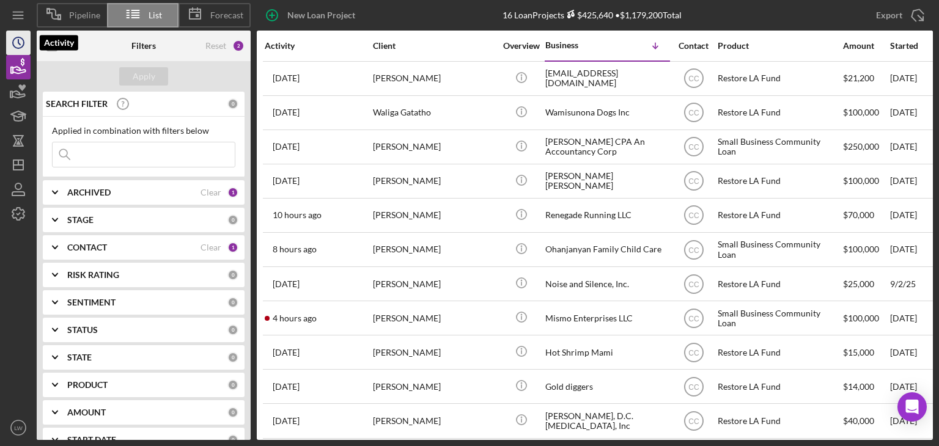
click at [19, 41] on icon "Icon/History" at bounding box center [18, 43] width 31 height 31
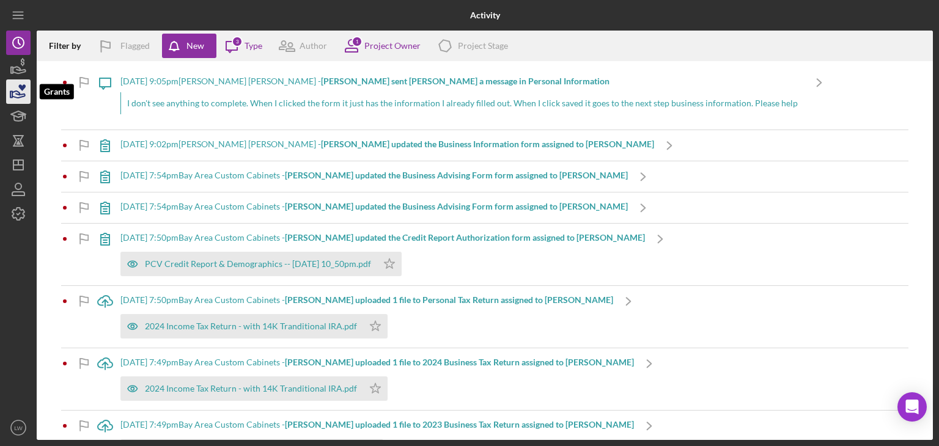
click at [18, 81] on icon "button" at bounding box center [18, 91] width 31 height 31
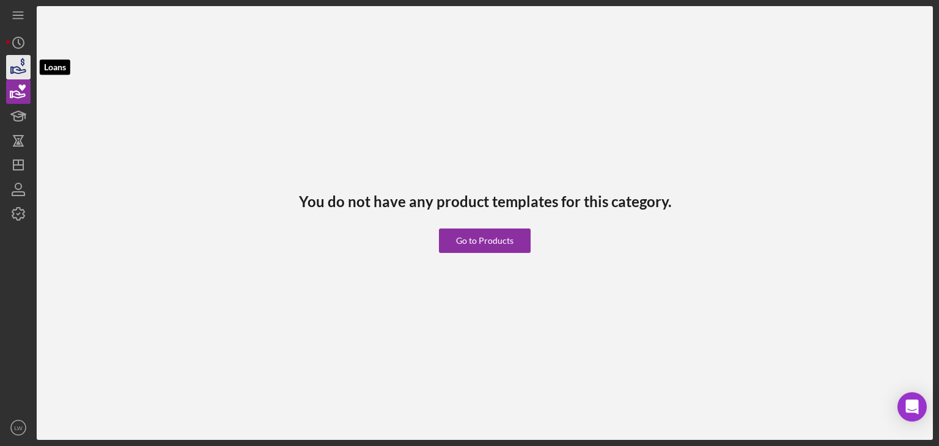
click at [17, 62] on icon "button" at bounding box center [18, 67] width 31 height 31
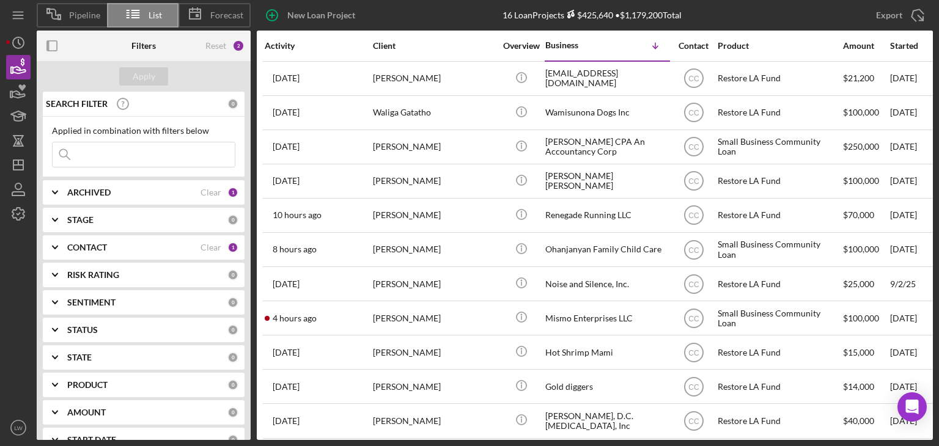
click at [180, 196] on div "ARCHIVED Clear 1" at bounding box center [152, 192] width 171 height 11
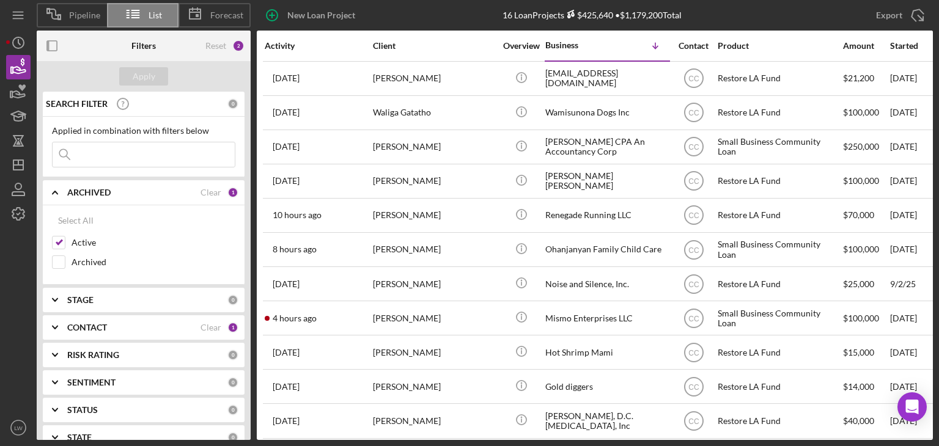
click at [100, 331] on b "CONTACT" at bounding box center [87, 328] width 40 height 10
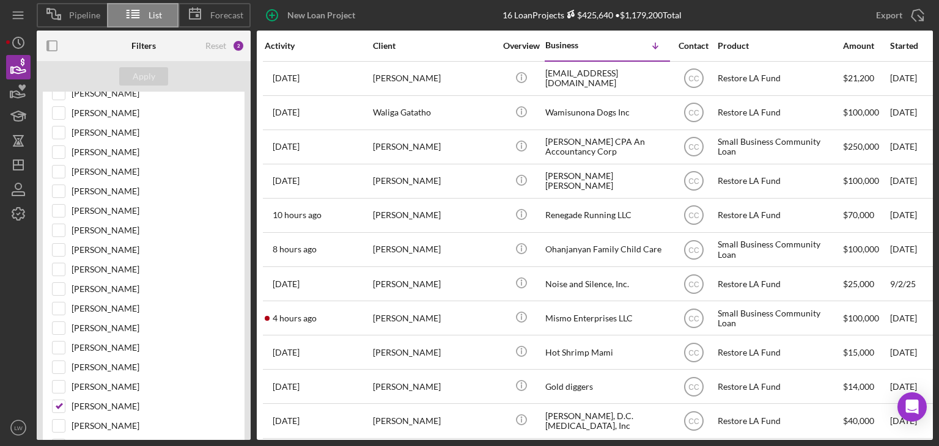
scroll to position [306, 0]
click at [57, 399] on input "Cassandra Cervera" at bounding box center [59, 405] width 12 height 12
checkbox input "false"
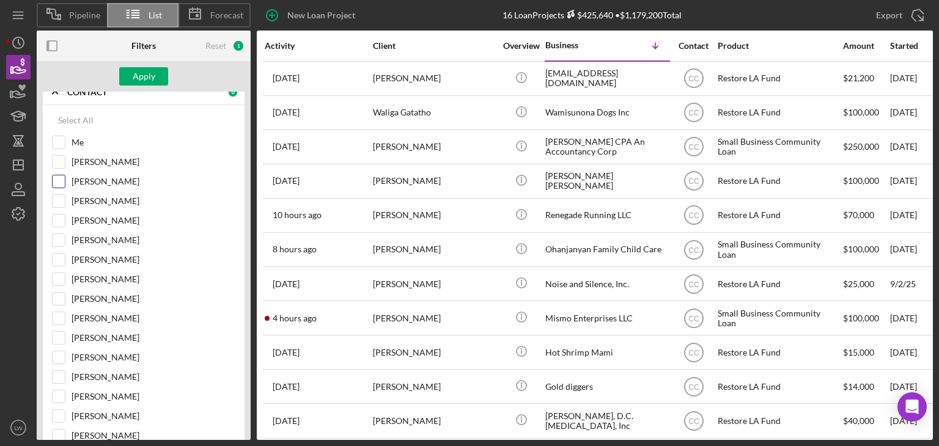
scroll to position [122, 0]
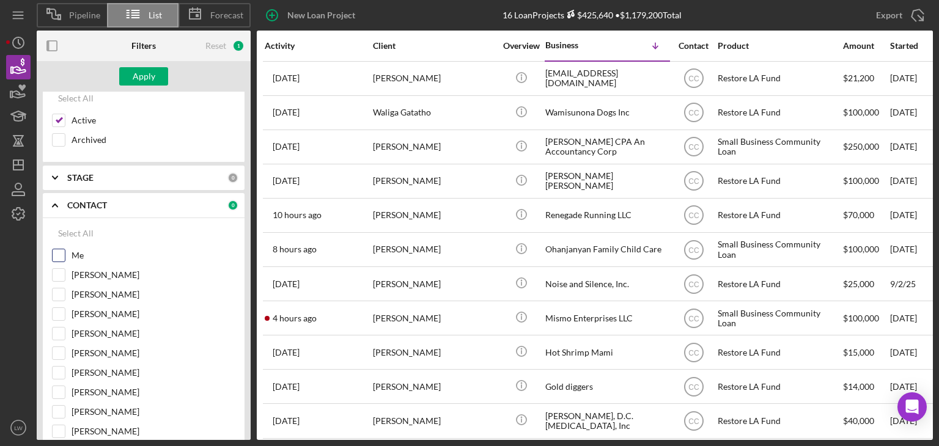
click at [56, 253] on input "Me" at bounding box center [59, 255] width 12 height 12
checkbox input "true"
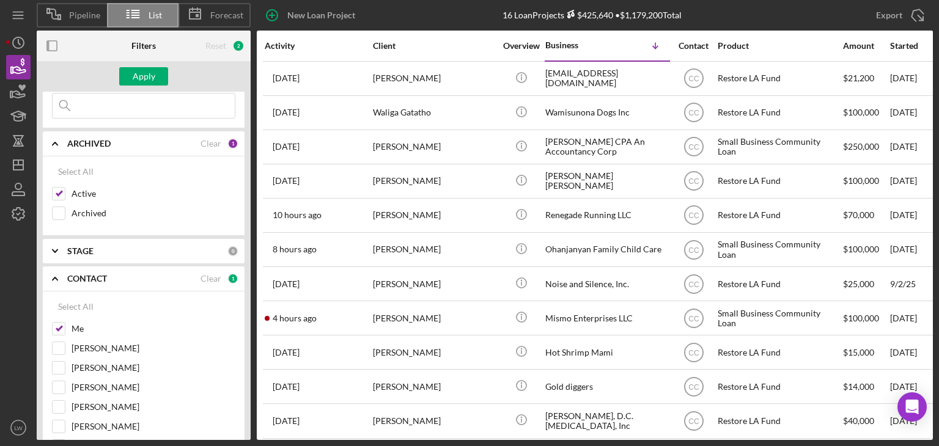
scroll to position [0, 0]
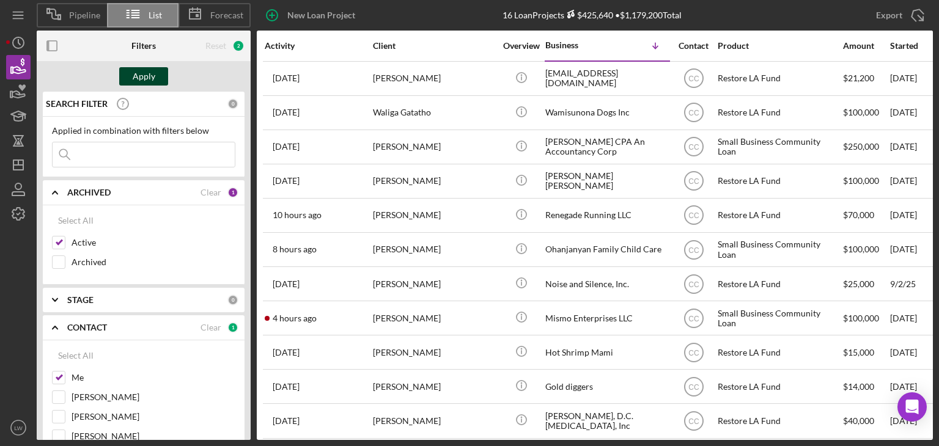
click at [136, 72] on div "Apply" at bounding box center [144, 76] width 23 height 18
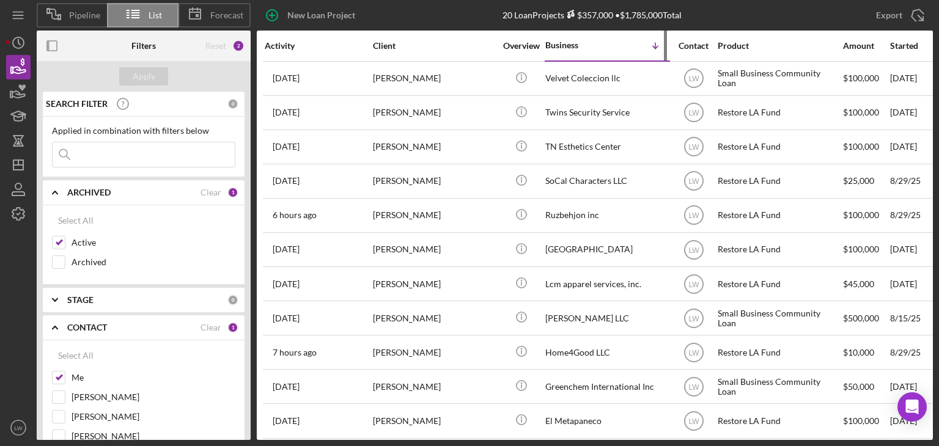
click at [654, 45] on icon "Icon/Table Sort Arrow" at bounding box center [655, 46] width 24 height 24
click at [657, 46] on polyline at bounding box center [655, 47] width 5 height 2
click at [638, 46] on div "Icon/Table Sort Arrow" at bounding box center [637, 46] width 61 height 24
click at [529, 47] on div "Overview" at bounding box center [521, 46] width 46 height 10
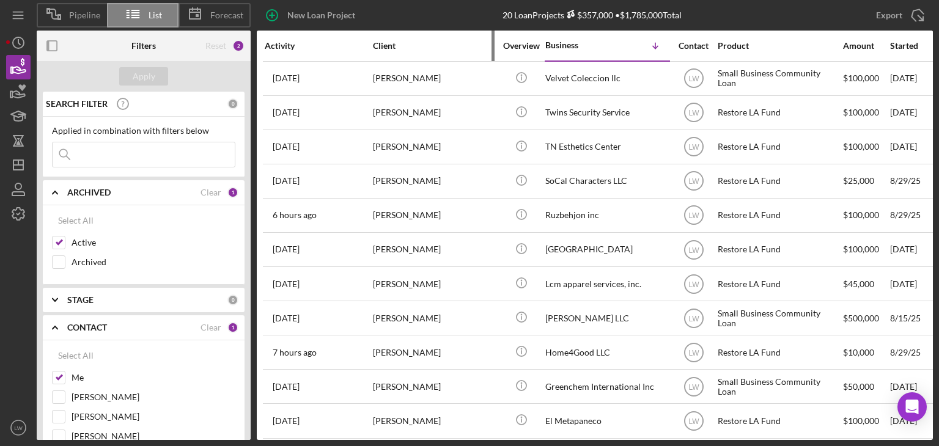
click at [377, 46] on div "Client" at bounding box center [434, 46] width 122 height 10
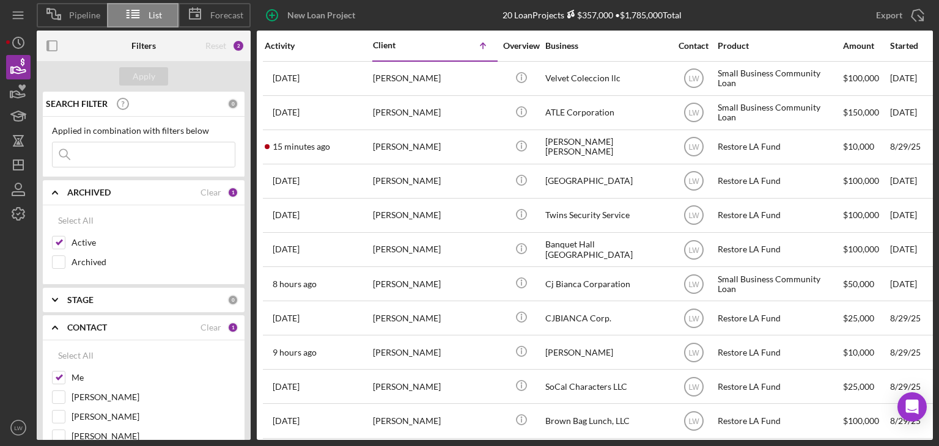
click at [529, 43] on div "Overview" at bounding box center [521, 46] width 46 height 10
click at [567, 45] on div "Business" at bounding box center [606, 46] width 122 height 10
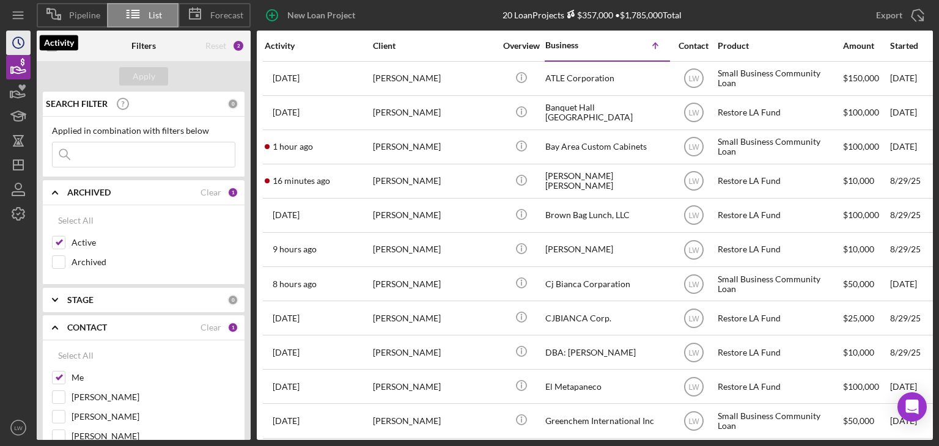
click at [20, 46] on icon "Icon/History" at bounding box center [18, 43] width 31 height 31
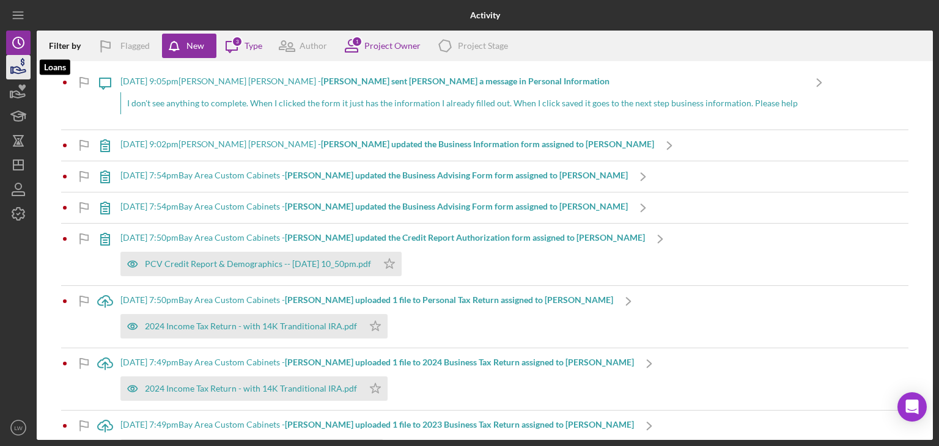
click at [21, 70] on icon "button" at bounding box center [18, 67] width 31 height 31
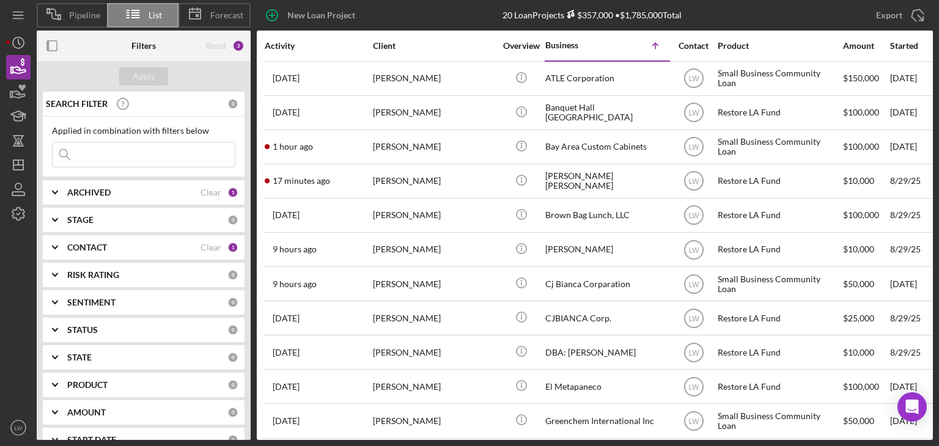
click at [54, 191] on icon "Icon/Expander" at bounding box center [55, 192] width 31 height 31
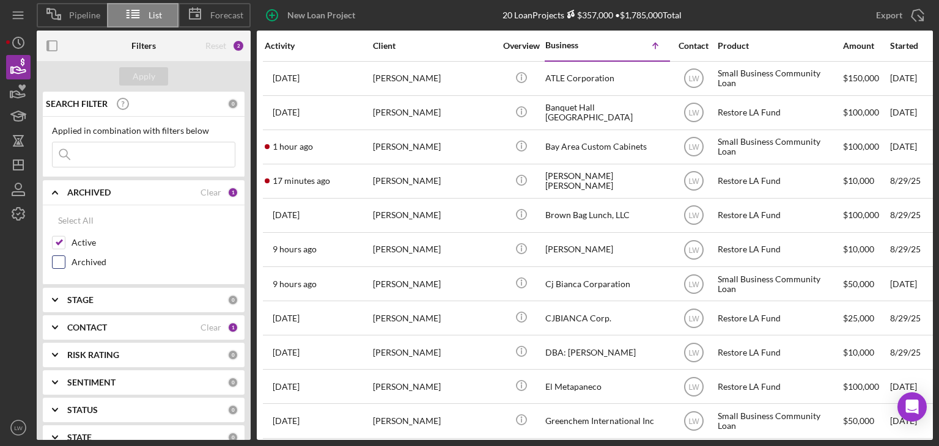
click at [67, 257] on div "Archived" at bounding box center [143, 266] width 183 height 20
click at [56, 257] on input "Archived" at bounding box center [59, 262] width 12 height 12
checkbox input "true"
click at [58, 243] on input "Active" at bounding box center [59, 243] width 12 height 12
checkbox input "false"
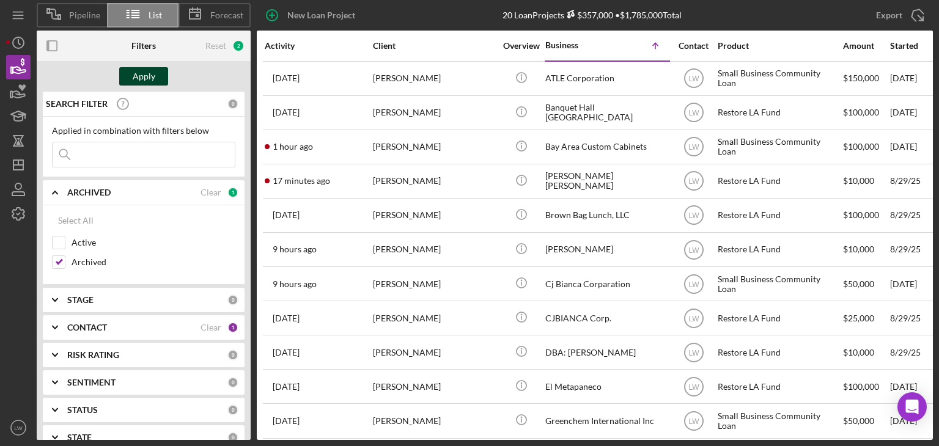
click at [152, 79] on div "Apply" at bounding box center [144, 76] width 23 height 18
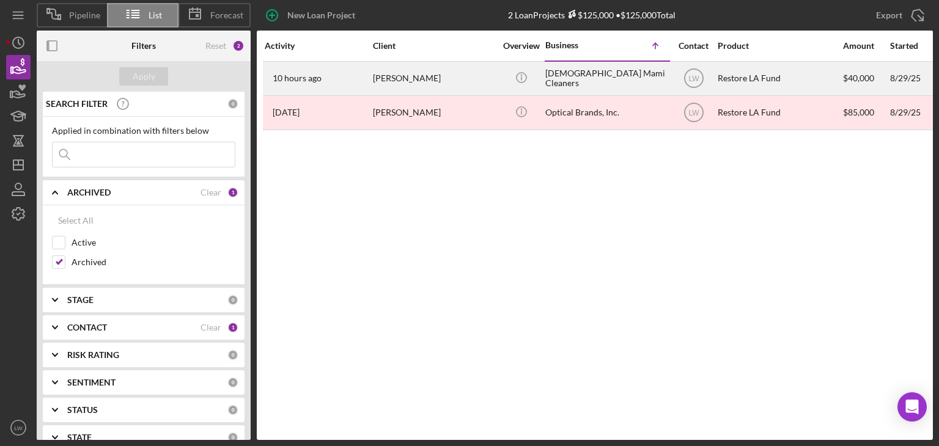
click at [419, 83] on div "Kali Batista" at bounding box center [434, 78] width 122 height 32
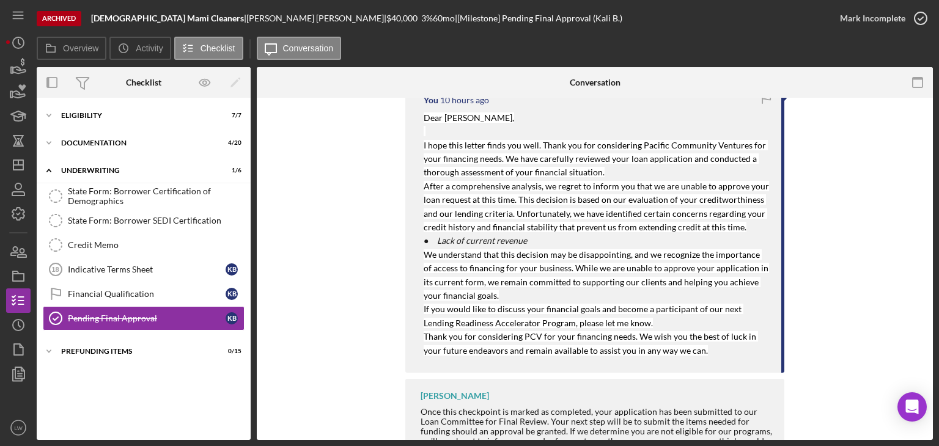
scroll to position [275, 0]
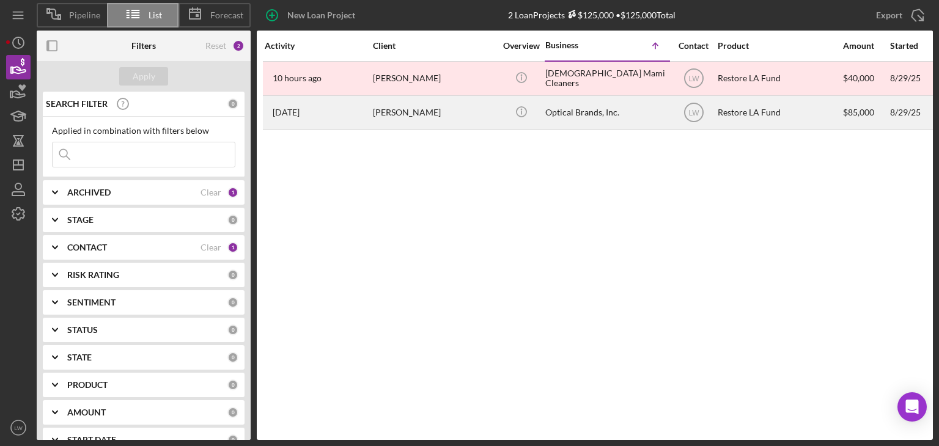
click at [422, 112] on div "Hector Barrera" at bounding box center [434, 113] width 122 height 32
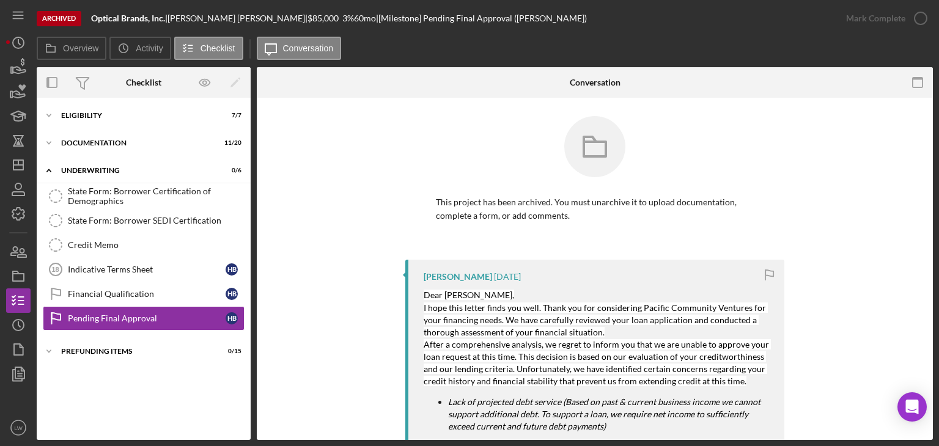
scroll to position [61, 0]
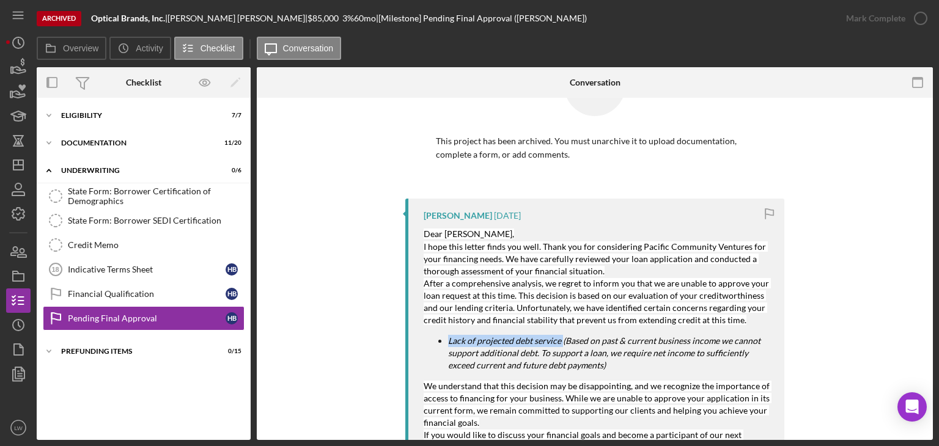
drag, startPoint x: 446, startPoint y: 341, endPoint x: 559, endPoint y: 343, distance: 112.5
click at [559, 343] on mark "Lack of projected debt service (Based on past & current business income we cann…" at bounding box center [605, 353] width 314 height 35
drag, startPoint x: 555, startPoint y: 344, endPoint x: 597, endPoint y: 204, distance: 145.5
click at [597, 204] on div "Raymond Ko 4 days ago Dear Mr. Barrera, I hope this letter finds you well. Than…" at bounding box center [594, 346] width 379 height 295
drag, startPoint x: 444, startPoint y: 341, endPoint x: 558, endPoint y: 344, distance: 113.1
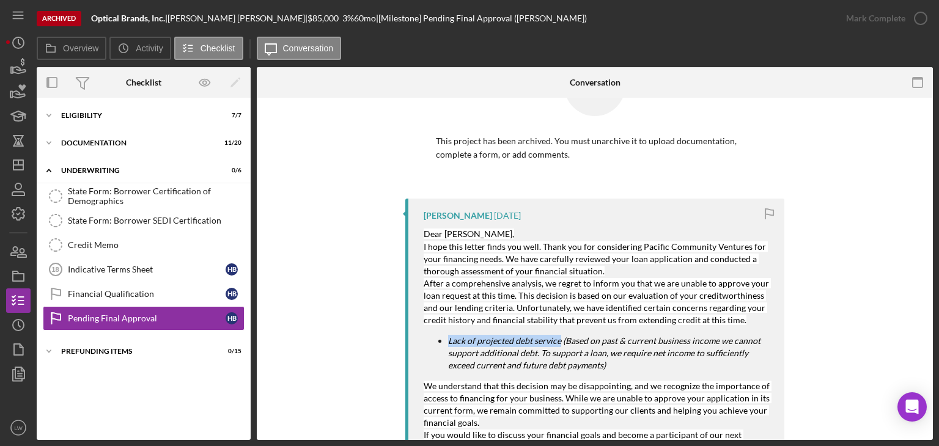
click at [558, 344] on ul "Lack of projected debt service (Based on past & current business income we cann…" at bounding box center [598, 353] width 348 height 37
copy mark "Lack of projected debt service"
click at [13, 73] on icon "button" at bounding box center [18, 67] width 31 height 31
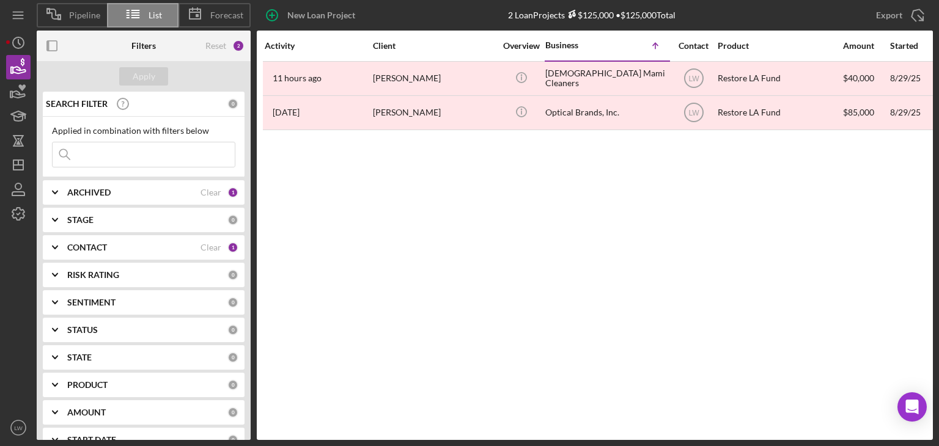
click at [139, 196] on div "ARCHIVED" at bounding box center [133, 193] width 133 height 10
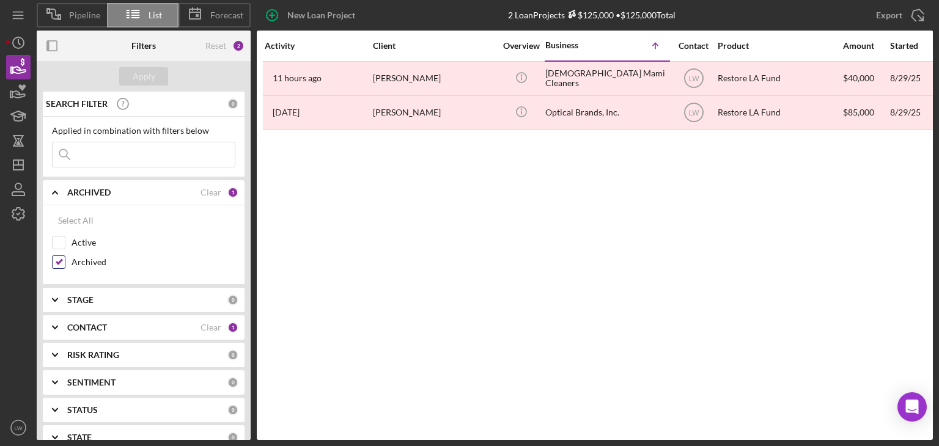
click at [61, 260] on input "Archived" at bounding box center [59, 262] width 12 height 12
checkbox input "false"
click at [64, 241] on input "Active" at bounding box center [59, 243] width 12 height 12
checkbox input "true"
click at [152, 77] on div "Apply" at bounding box center [144, 76] width 23 height 18
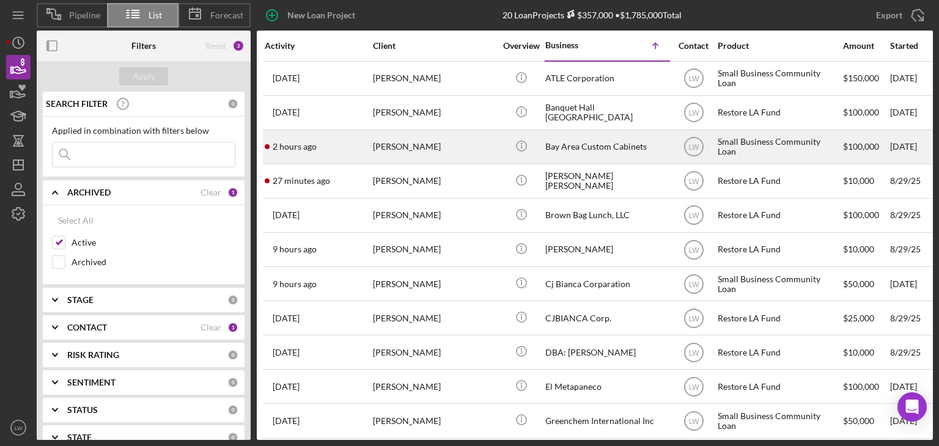
click at [373, 150] on div "Tien Nguyen" at bounding box center [434, 147] width 122 height 32
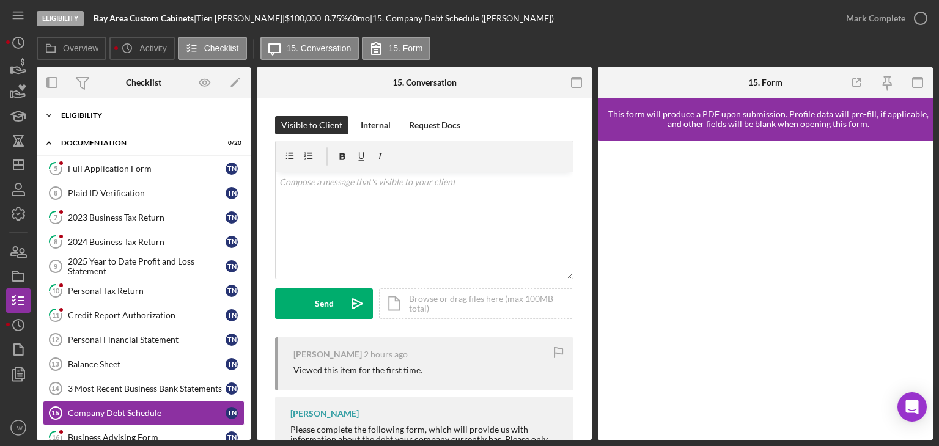
click at [108, 112] on div "Eligibility" at bounding box center [148, 115] width 174 height 7
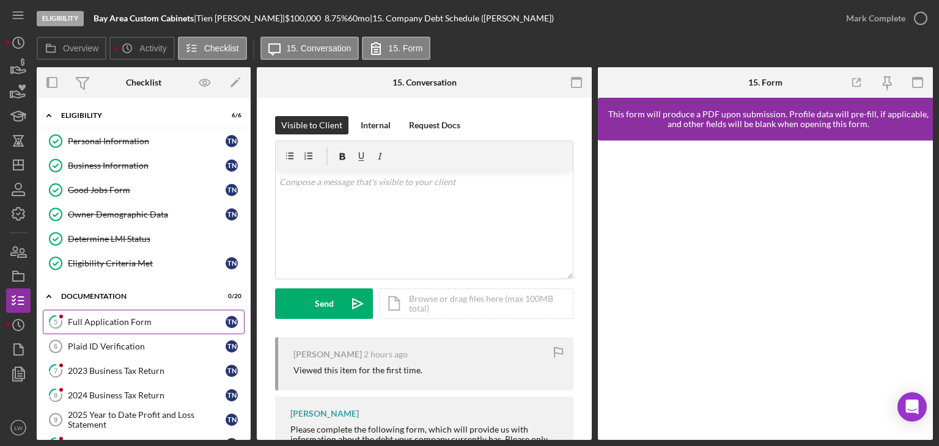
click at [157, 320] on div "Full Application Form" at bounding box center [147, 322] width 158 height 10
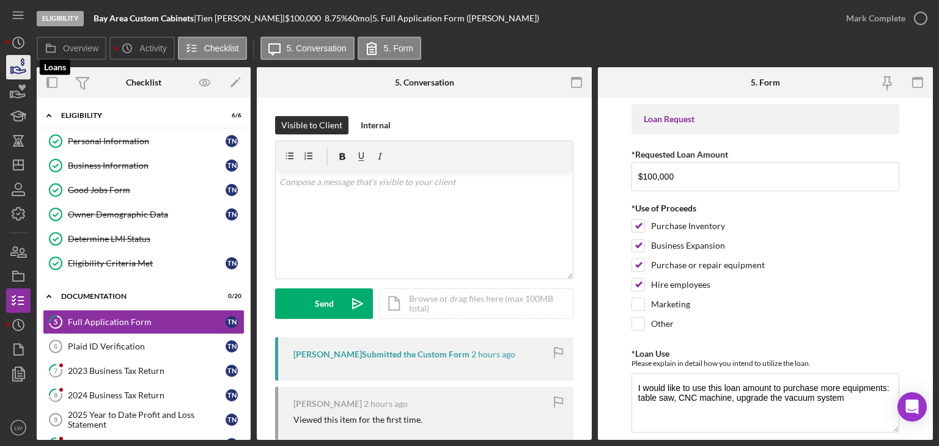
click at [18, 72] on icon "button" at bounding box center [18, 67] width 31 height 31
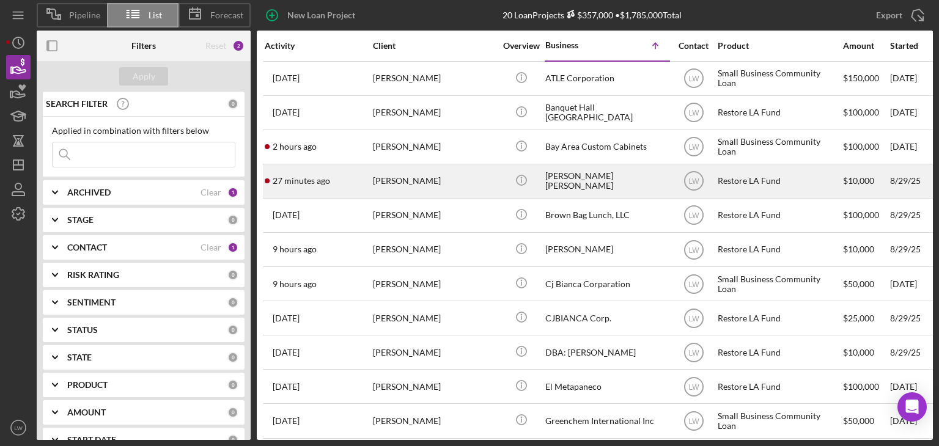
click at [422, 189] on div "Brandy Miller" at bounding box center [434, 181] width 122 height 32
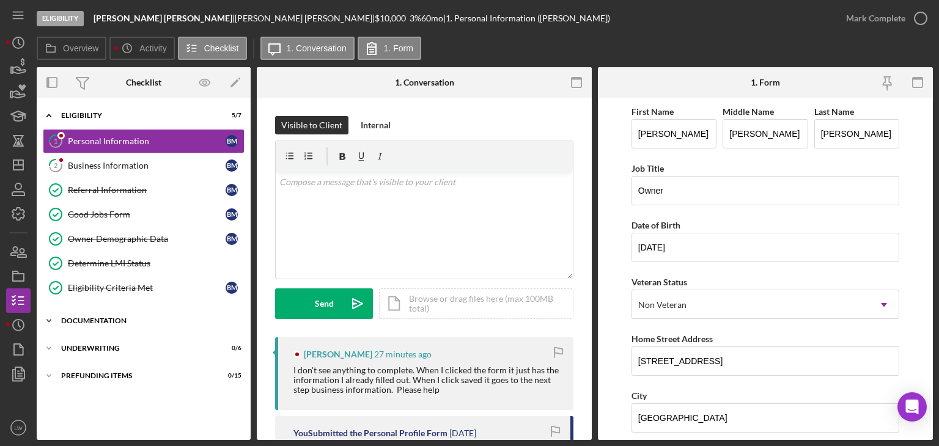
click at [108, 318] on div "Documentation" at bounding box center [148, 320] width 174 height 7
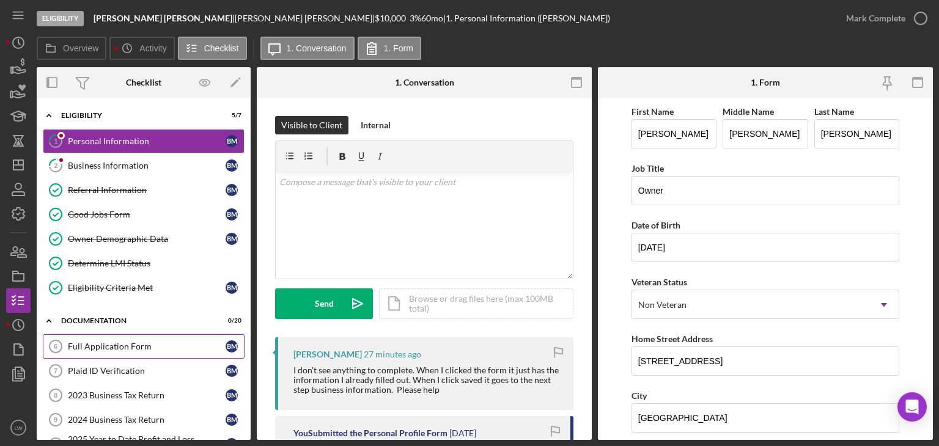
click at [127, 348] on div "Full Application Form" at bounding box center [147, 347] width 158 height 10
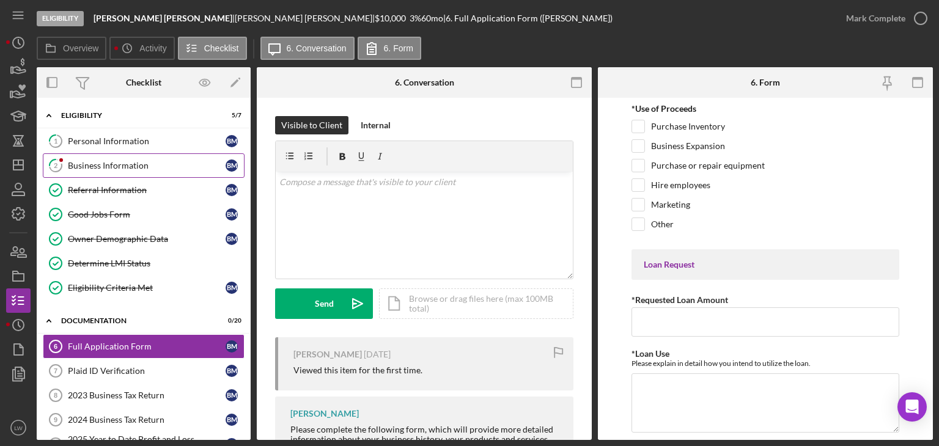
click at [127, 172] on link "2 Business Information B M" at bounding box center [144, 165] width 202 height 24
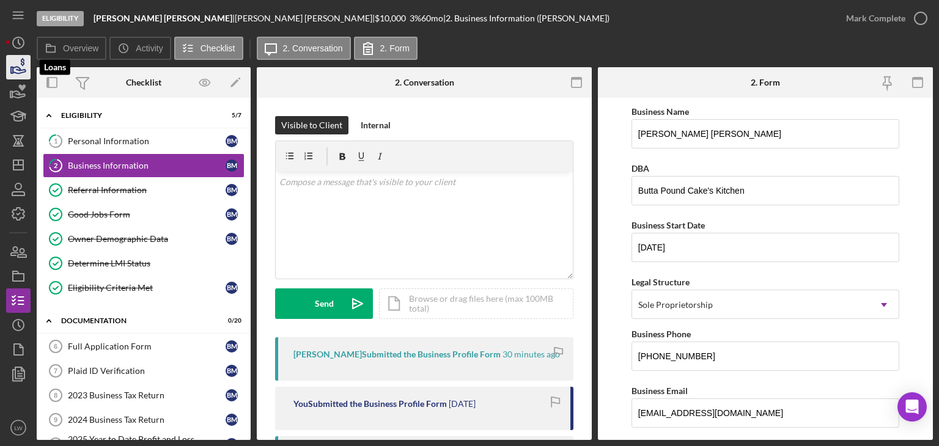
click at [17, 72] on icon "button" at bounding box center [18, 67] width 31 height 31
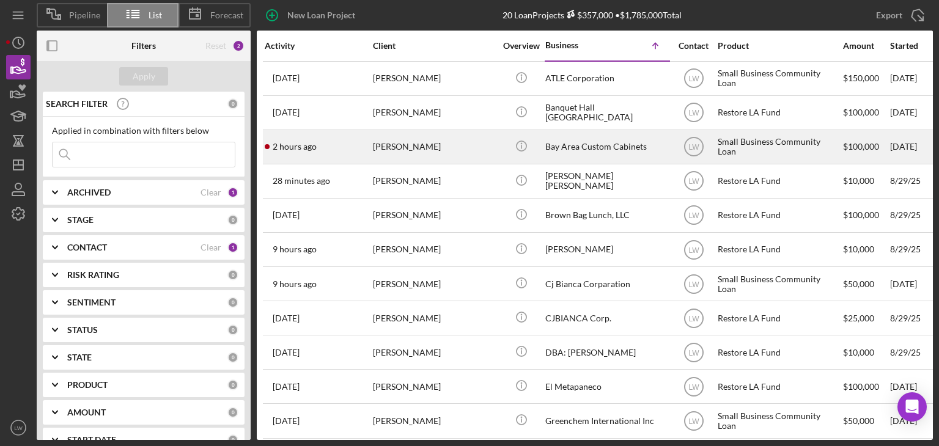
click at [416, 143] on div "Tien Nguyen" at bounding box center [434, 147] width 122 height 32
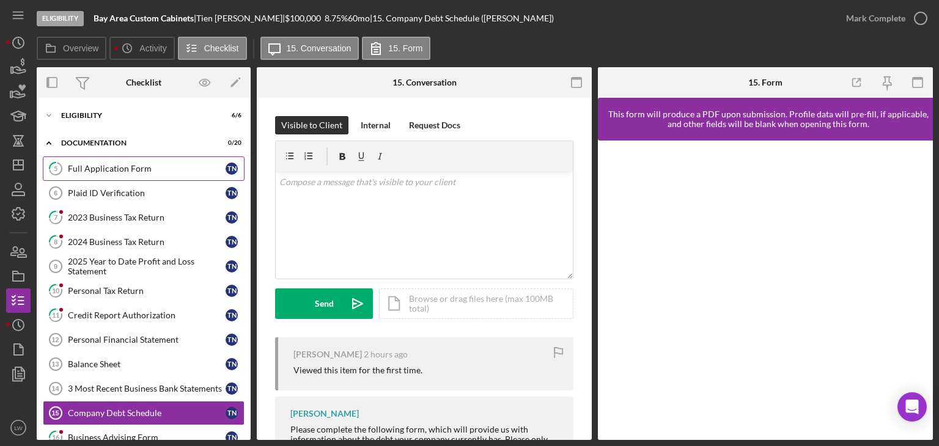
click at [139, 165] on div "Full Application Form" at bounding box center [147, 169] width 158 height 10
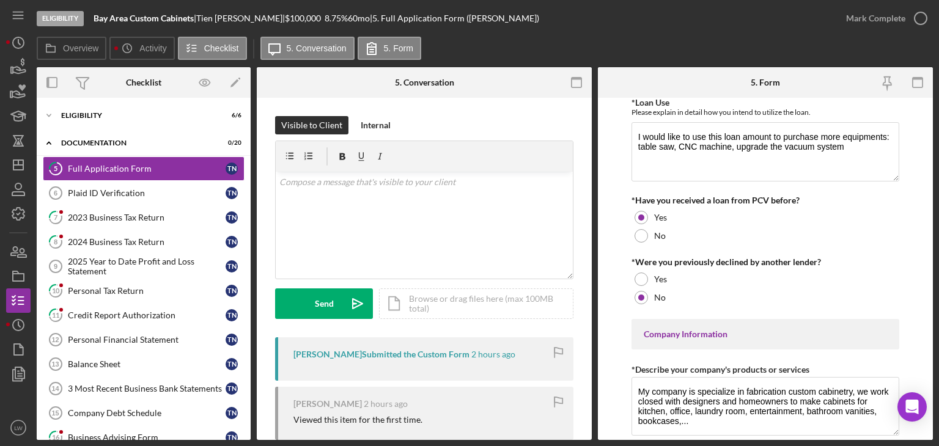
scroll to position [7, 0]
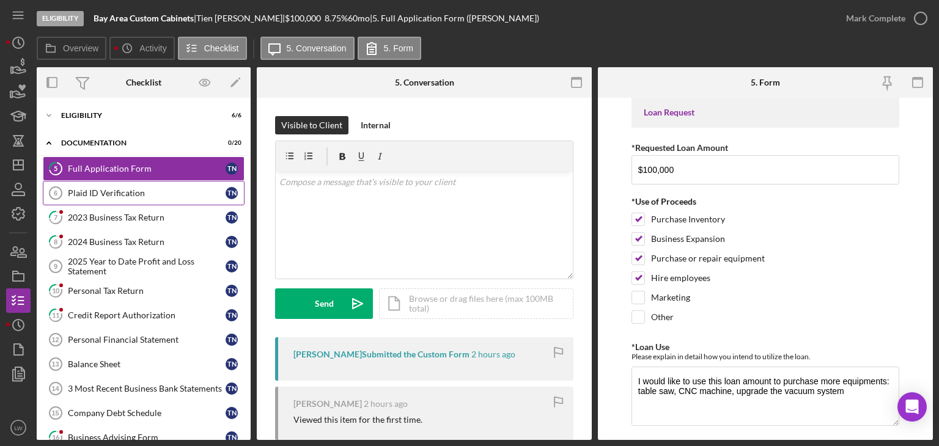
click at [87, 197] on link "Plaid ID Verification 6 Plaid ID Verification T N" at bounding box center [144, 193] width 202 height 24
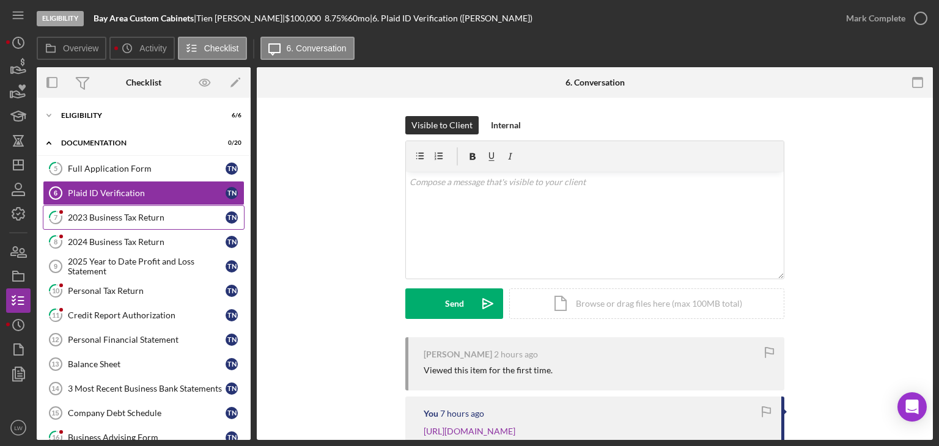
click at [111, 215] on div "2023 Business Tax Return" at bounding box center [147, 218] width 158 height 10
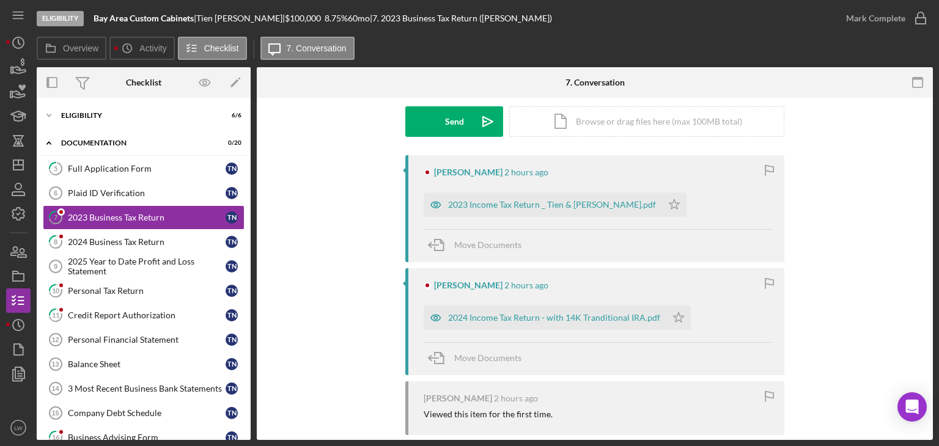
scroll to position [183, 0]
click at [476, 202] on div "2023 Income Tax Return _ Tien & Hien.pdf" at bounding box center [552, 204] width 208 height 10
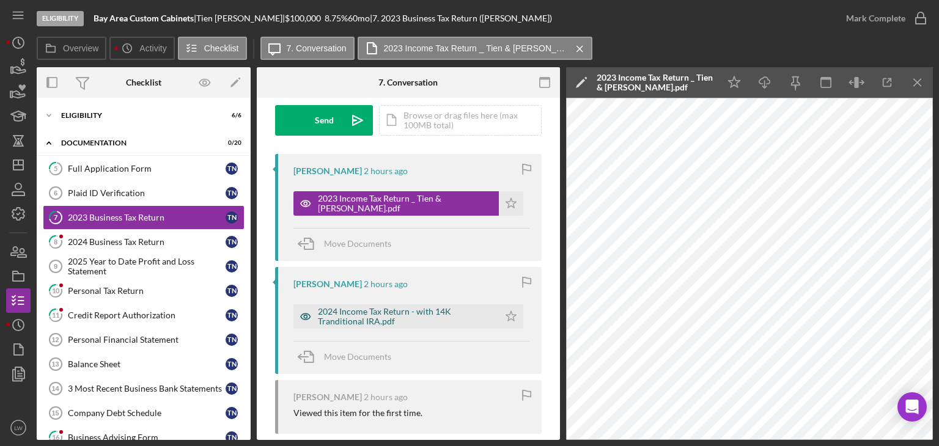
click at [396, 312] on div "2024 Income Tax Return - with 14K Tranditional IRA.pdf" at bounding box center [405, 317] width 175 height 20
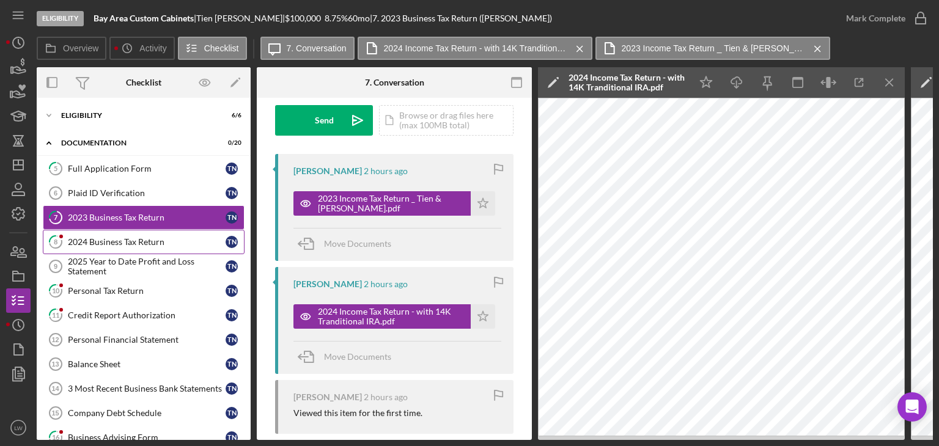
click at [172, 243] on div "2024 Business Tax Return" at bounding box center [147, 242] width 158 height 10
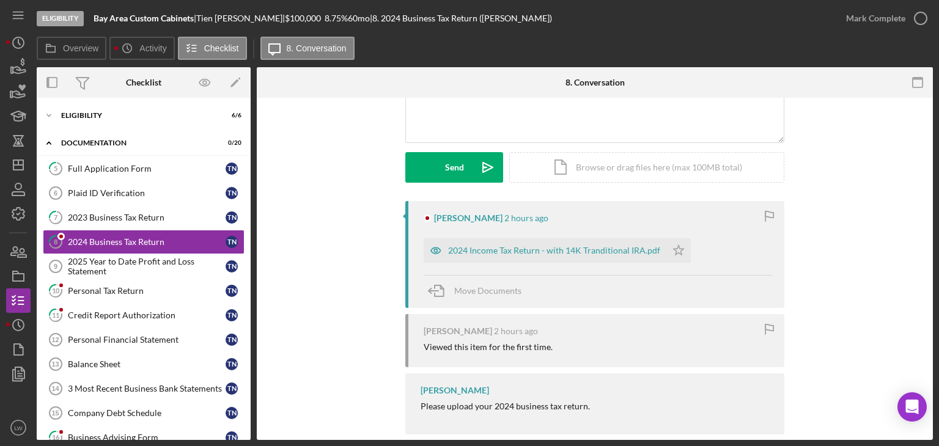
scroll to position [155, 0]
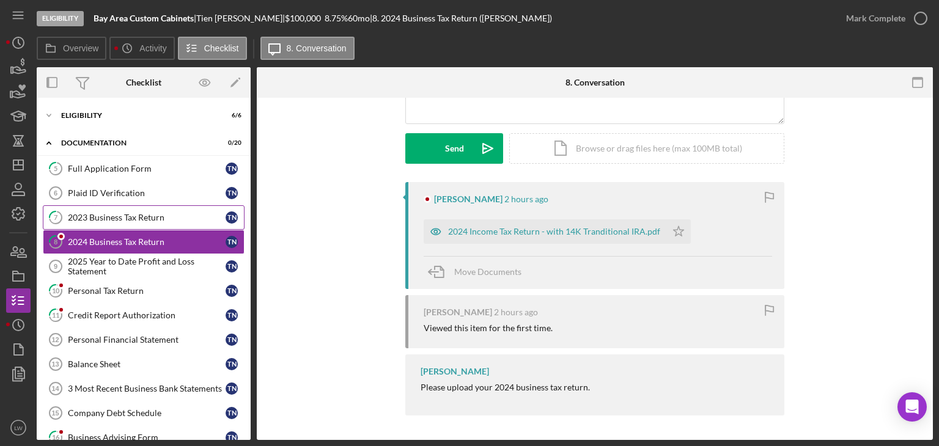
click at [146, 216] on div "2023 Business Tax Return" at bounding box center [147, 218] width 158 height 10
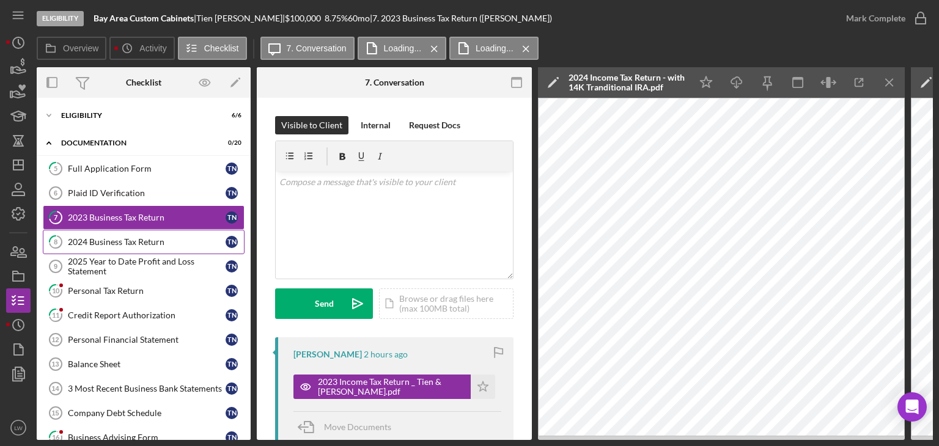
click at [112, 243] on div "2024 Business Tax Return" at bounding box center [147, 242] width 158 height 10
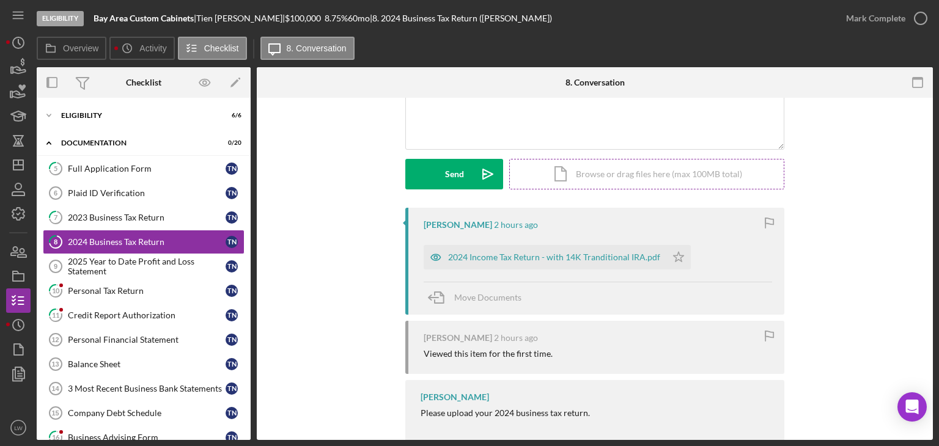
scroll to position [155, 0]
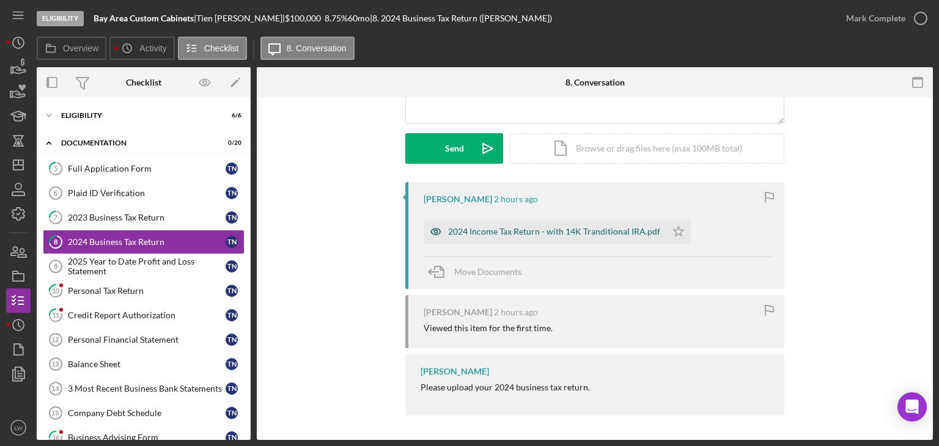
click at [540, 231] on div "2024 Income Tax Return - with 14K Tranditional IRA.pdf" at bounding box center [554, 232] width 212 height 10
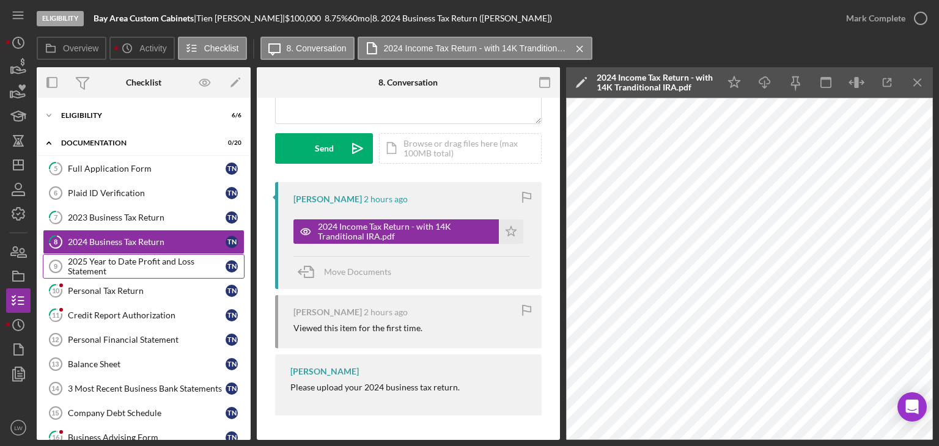
click at [128, 260] on div "2025 Year to Date Profit and Loss Statement" at bounding box center [147, 267] width 158 height 20
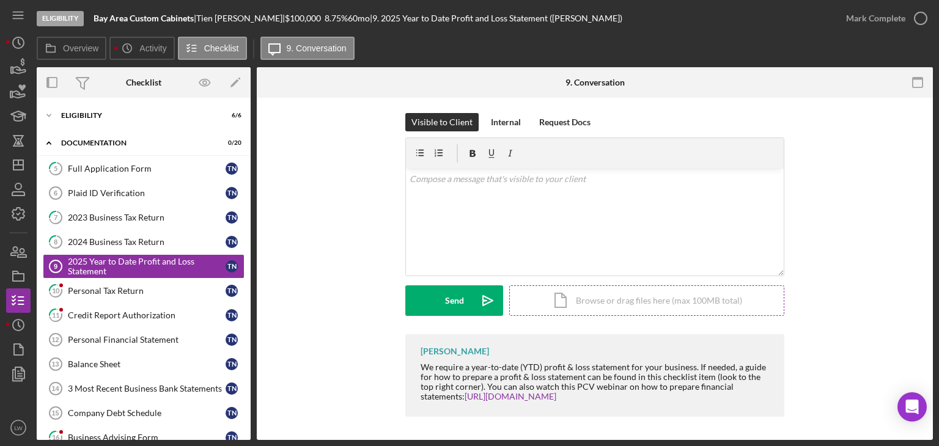
scroll to position [4, 0]
click at [139, 287] on div "Personal Tax Return" at bounding box center [147, 291] width 158 height 10
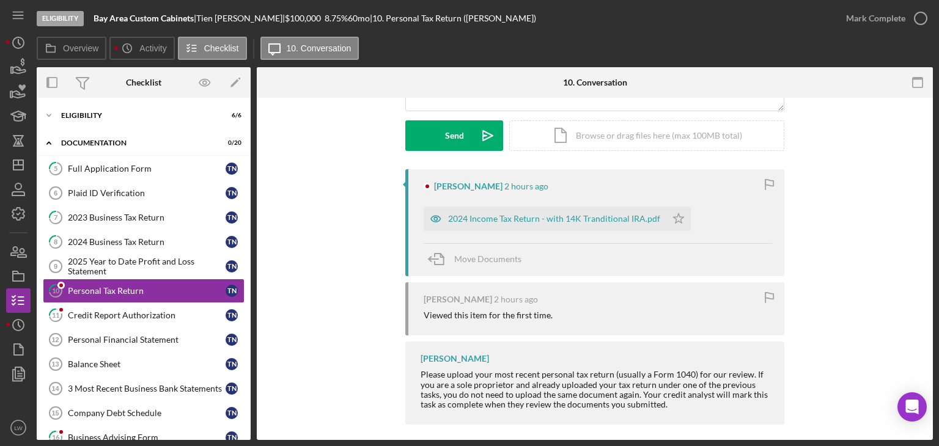
scroll to position [177, 0]
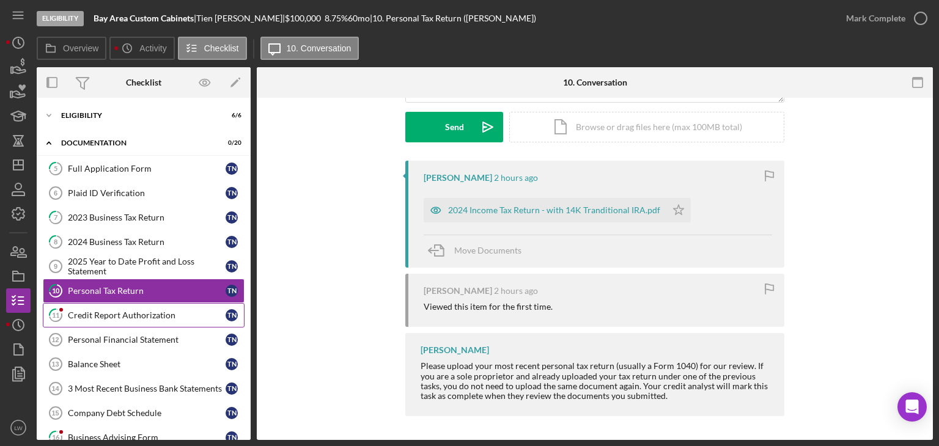
click at [135, 317] on div "Credit Report Authorization" at bounding box center [147, 316] width 158 height 10
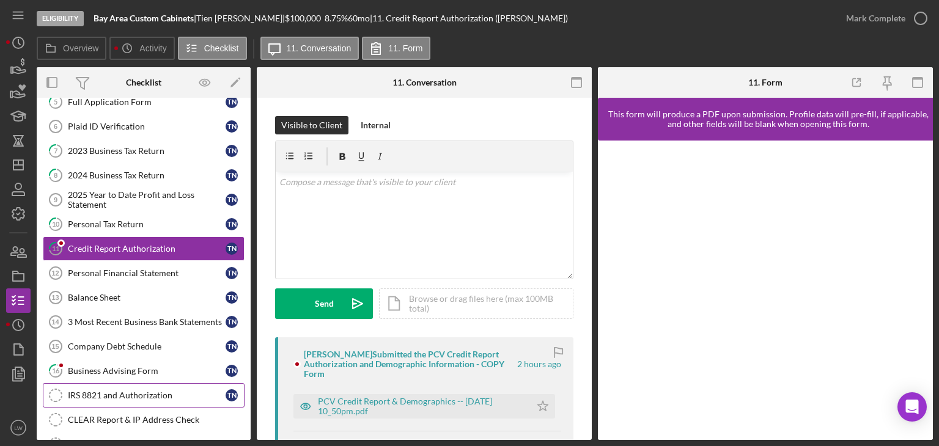
scroll to position [122, 0]
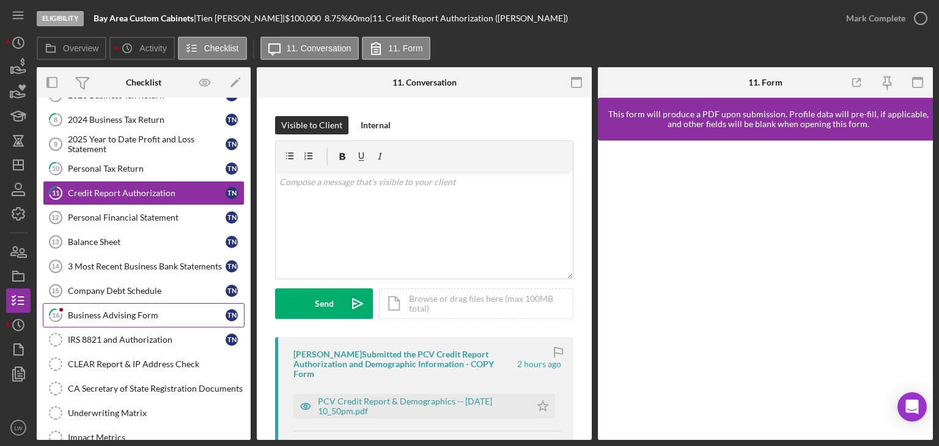
click at [119, 312] on div "Business Advising Form" at bounding box center [147, 316] width 158 height 10
